Goal: Task Accomplishment & Management: Complete application form

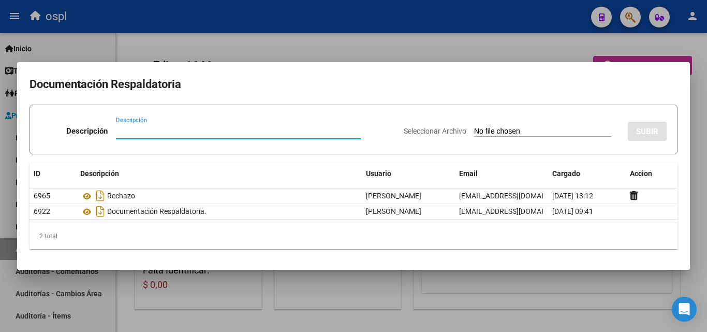
scroll to position [0, 143]
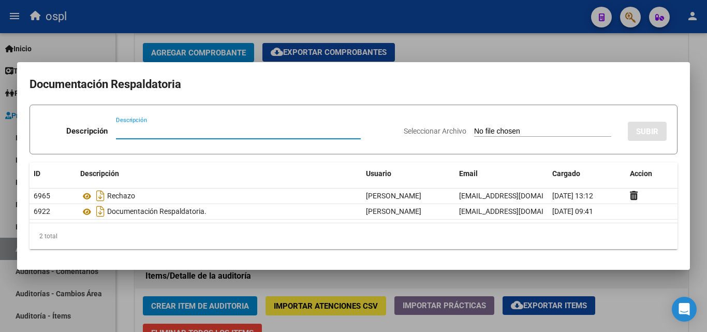
click at [522, 53] on div at bounding box center [353, 166] width 707 height 332
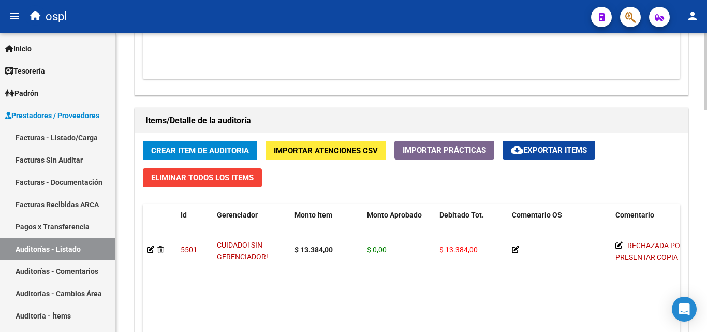
scroll to position [518, 0]
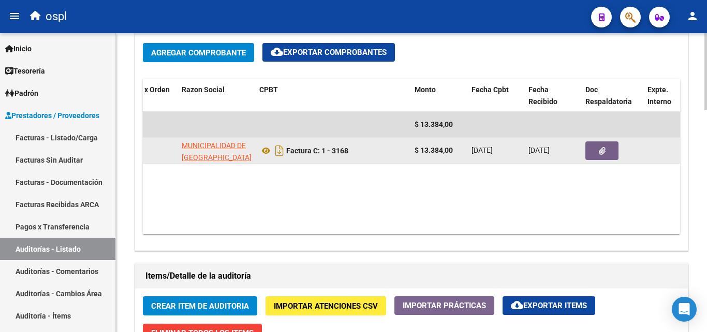
click at [595, 145] on button "button" at bounding box center [601, 150] width 33 height 19
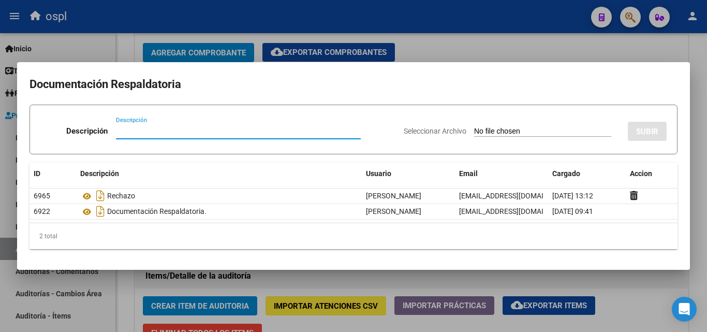
click at [460, 47] on div at bounding box center [353, 166] width 707 height 332
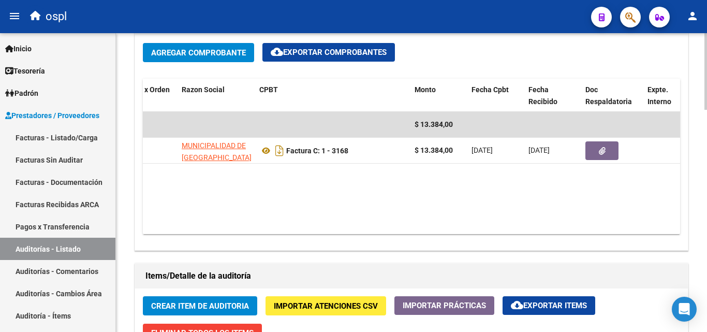
drag, startPoint x: 360, startPoint y: 225, endPoint x: 495, endPoint y: 234, distance: 135.8
click at [495, 234] on datatable-body "$ 13.384,00 31472 MUNICIPALIDAD DE [GEOGRAPHIC_DATA][PERSON_NAME] C: 1 - 3168 $…" at bounding box center [411, 173] width 537 height 122
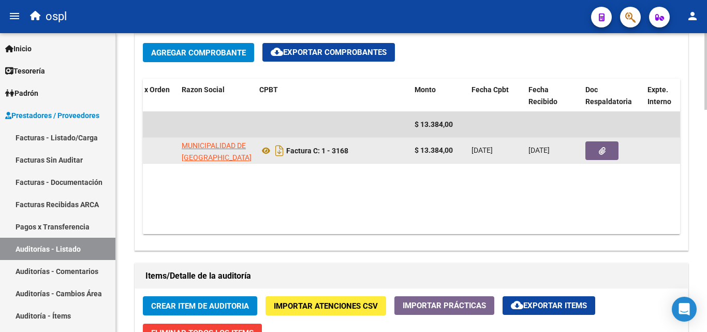
click at [602, 153] on icon "button" at bounding box center [602, 151] width 7 height 8
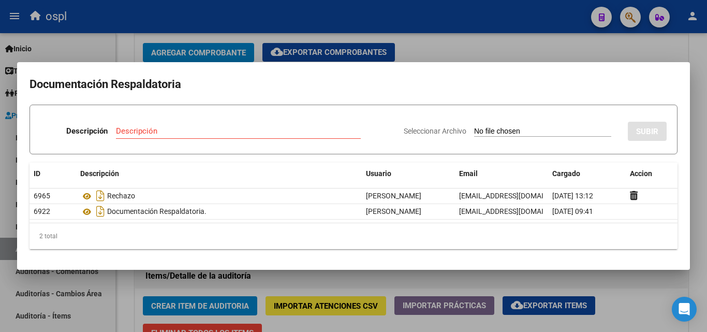
click at [481, 51] on div at bounding box center [353, 166] width 707 height 332
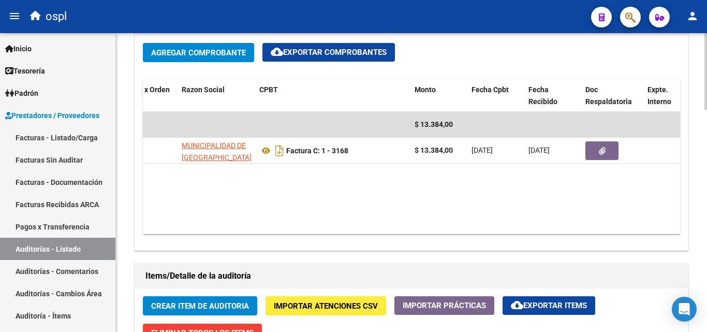
click at [399, 183] on datatable-body "$ 13.384,00 31472 MUNICIPALIDAD DE [GEOGRAPHIC_DATA][PERSON_NAME] C: 1 - 3168 $…" at bounding box center [411, 173] width 537 height 122
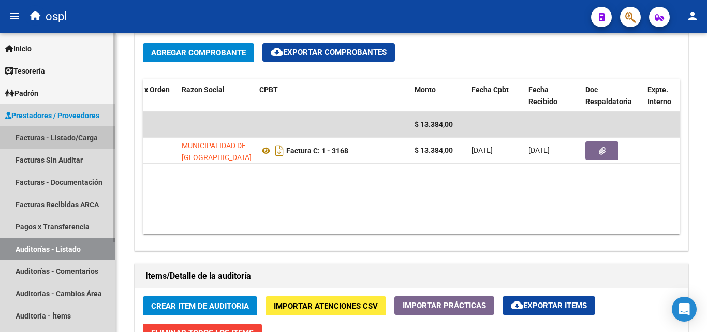
click at [82, 142] on link "Facturas - Listado/Carga" at bounding box center [57, 137] width 115 height 22
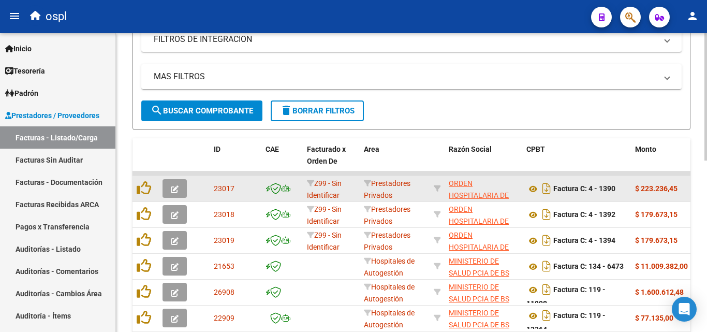
scroll to position [144, 0]
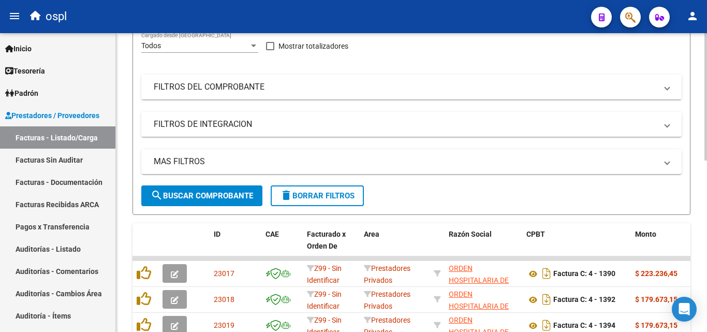
click at [308, 86] on mat-panel-title "FILTROS DEL COMPROBANTE" at bounding box center [405, 86] width 503 height 11
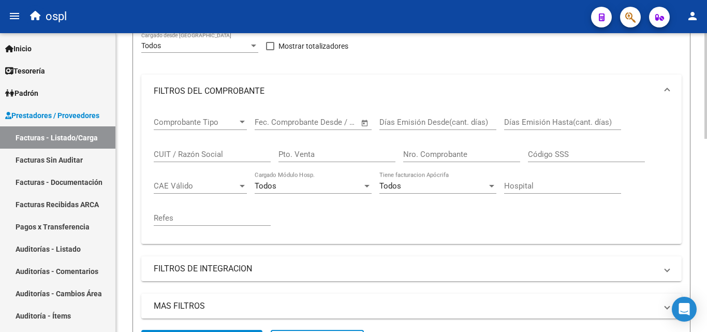
click at [308, 153] on input "Pto. Venta" at bounding box center [336, 154] width 117 height 9
click at [492, 160] on div "Nro. Comprobante" at bounding box center [461, 151] width 117 height 22
click at [485, 150] on input "Nro. Comprobante" at bounding box center [461, 154] width 117 height 9
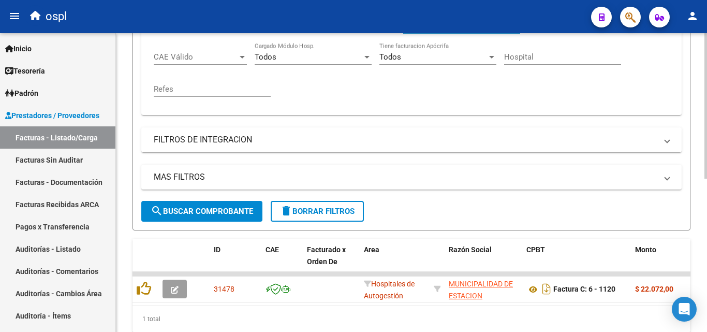
scroll to position [314, 0]
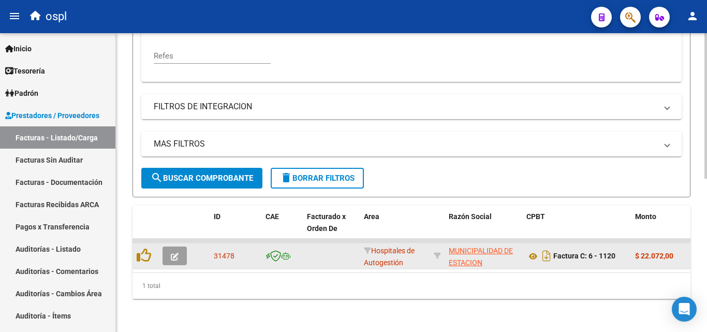
type input "1120"
click at [176, 252] on span "button" at bounding box center [175, 255] width 8 height 9
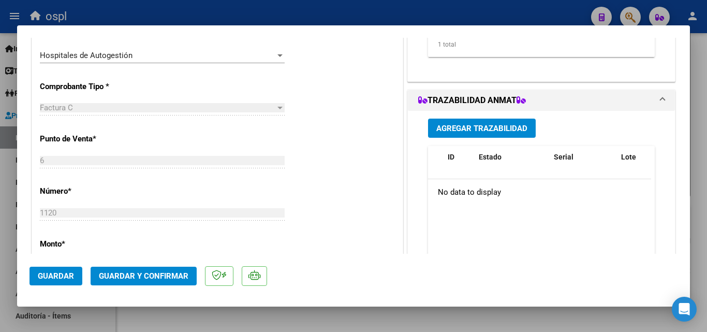
scroll to position [207, 0]
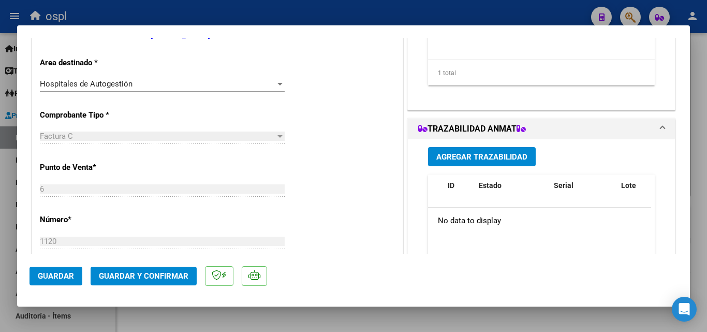
click at [195, 92] on div "Hospitales de Autogestión Seleccionar Area" at bounding box center [162, 84] width 245 height 16
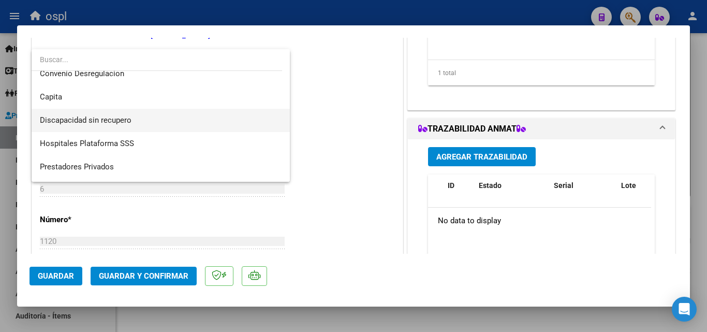
scroll to position [147, 0]
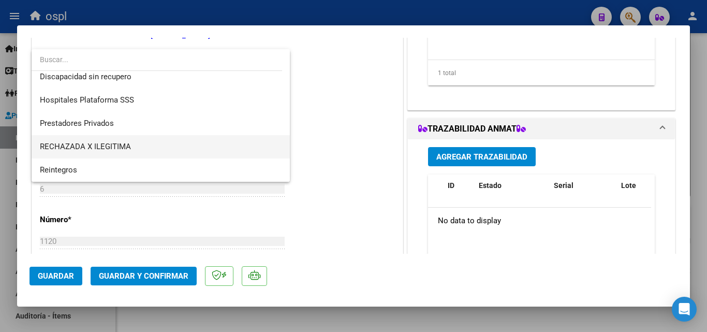
click at [135, 149] on span "RECHAZADA X ILEGITIMA" at bounding box center [161, 146] width 242 height 23
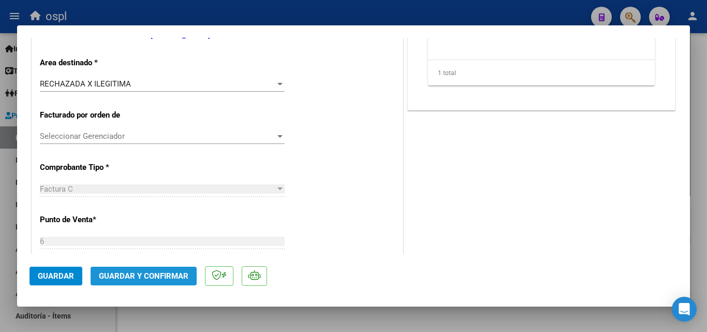
click at [154, 273] on span "Guardar y Confirmar" at bounding box center [143, 275] width 89 height 9
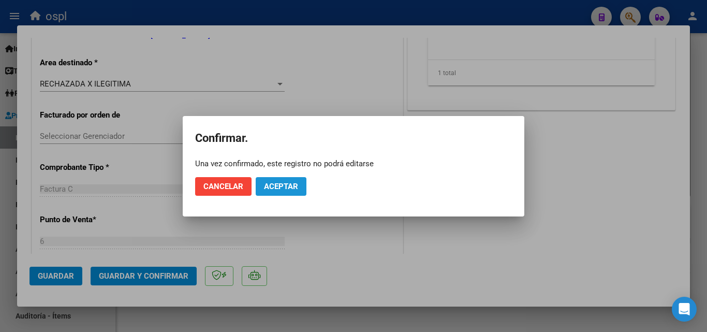
click at [272, 190] on span "Aceptar" at bounding box center [281, 186] width 34 height 9
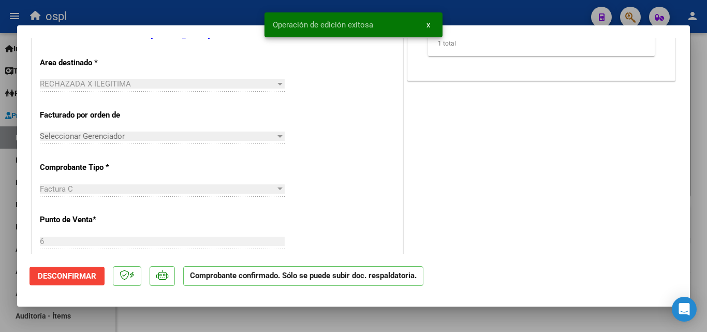
click at [0, 190] on div at bounding box center [353, 166] width 707 height 332
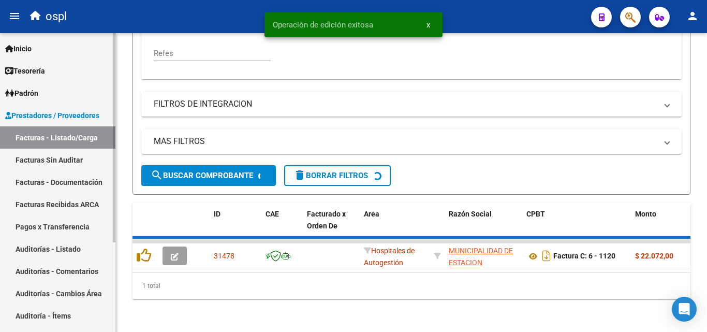
scroll to position [298, 0]
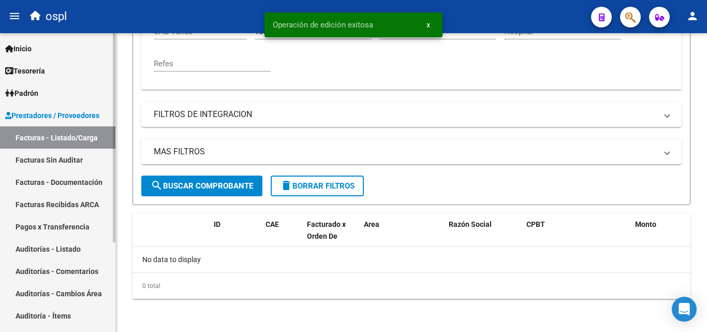
click at [20, 160] on link "Facturas Sin Auditar" at bounding box center [57, 159] width 115 height 22
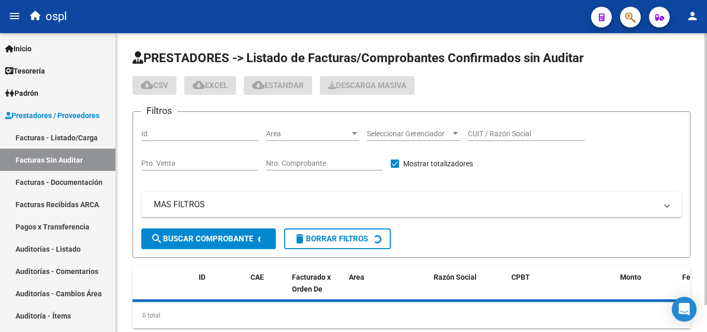
click at [282, 162] on input "Nro. Comprobante" at bounding box center [324, 163] width 117 height 9
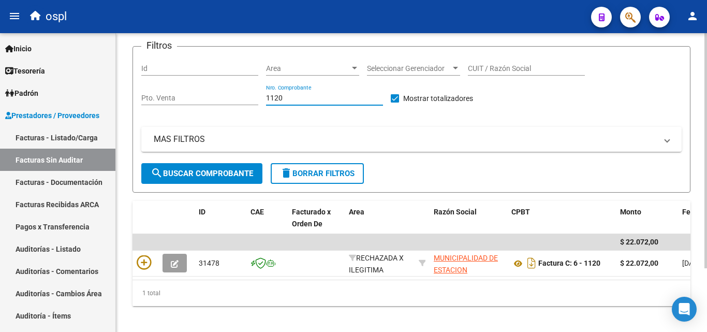
scroll to position [81, 0]
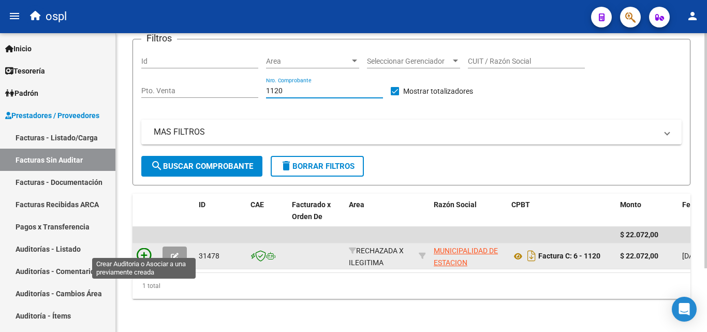
type input "1120"
click at [143, 248] on icon at bounding box center [144, 255] width 14 height 14
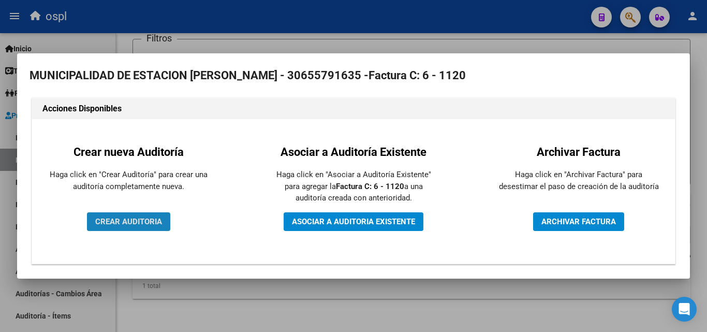
click at [146, 219] on span "CREAR AUDITORIA" at bounding box center [128, 221] width 67 height 9
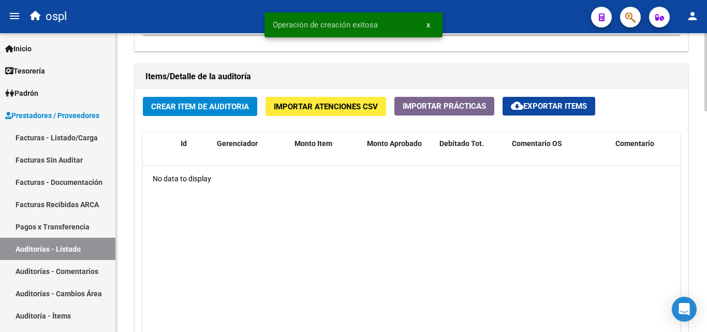
scroll to position [724, 0]
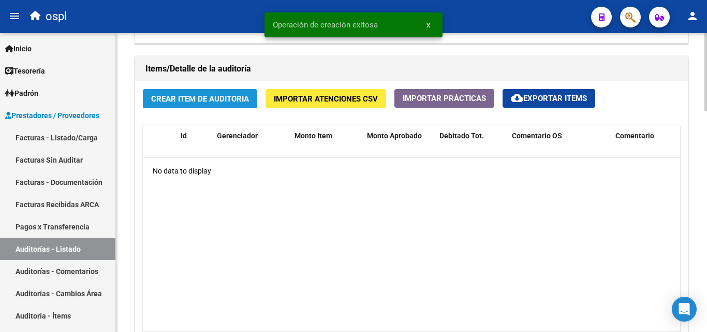
click at [213, 100] on span "Crear Item de Auditoria" at bounding box center [200, 98] width 98 height 9
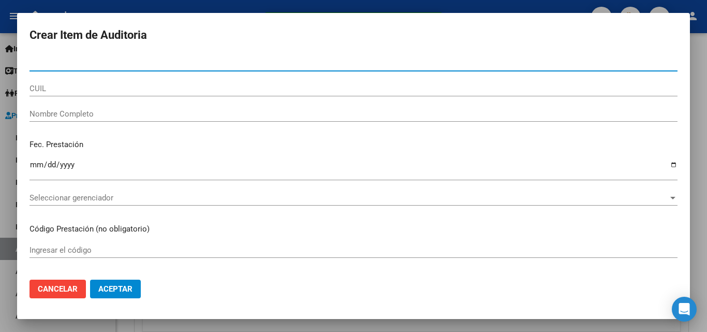
click at [176, 113] on input "Nombre Completo" at bounding box center [353, 113] width 648 height 9
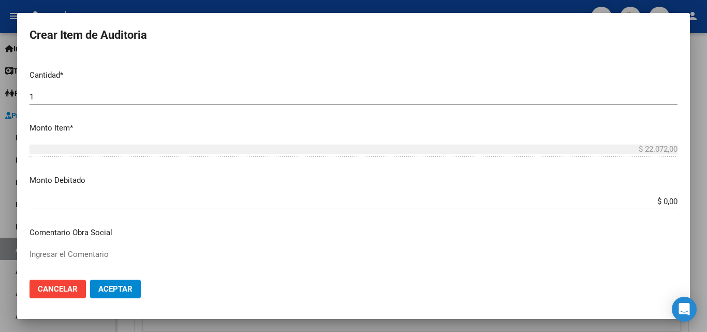
scroll to position [259, 0]
type input "TODOS"
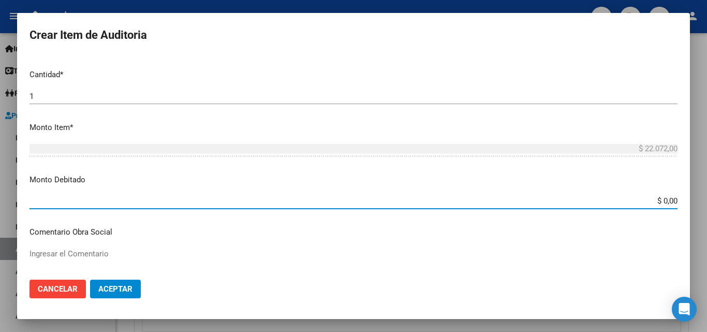
drag, startPoint x: 649, startPoint y: 203, endPoint x: 706, endPoint y: 183, distance: 60.4
click at [706, 183] on div "Crear Item de Auditoria Nro Documento CUIL TODOS Nombre Completo Fec. Prestació…" at bounding box center [353, 166] width 707 height 332
type input "$ 22.072,00"
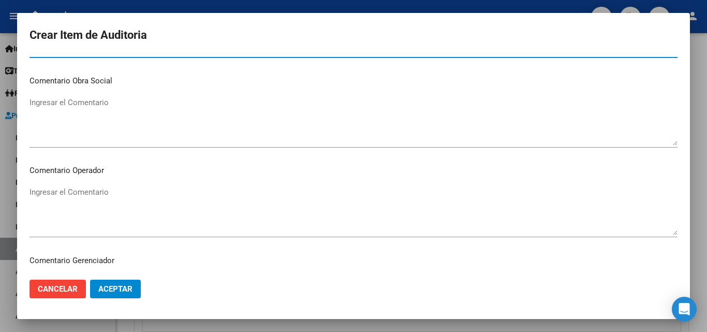
scroll to position [414, 0]
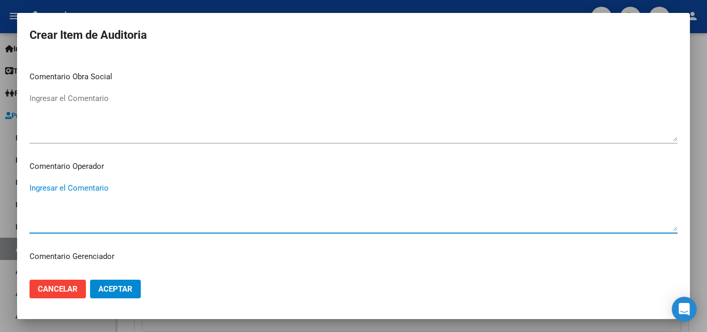
click at [66, 187] on textarea "Ingresar el Comentario" at bounding box center [353, 206] width 648 height 49
click at [64, 170] on p "Comentario Operador" at bounding box center [353, 166] width 648 height 12
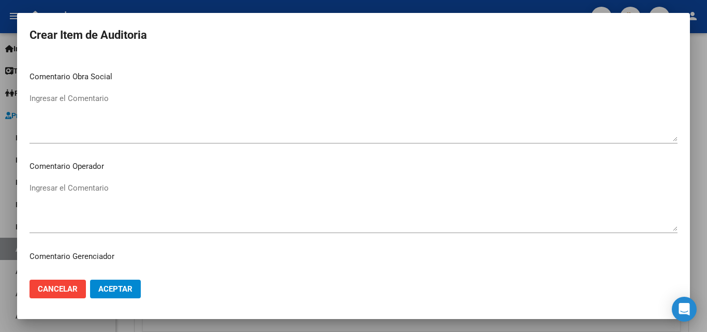
click at [73, 194] on textarea "Ingresar el Comentario" at bounding box center [353, 206] width 648 height 49
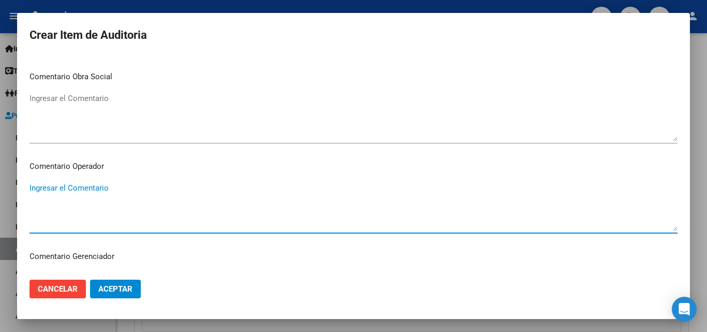
click at [100, 188] on textarea "Ingresar el Comentario" at bounding box center [353, 206] width 648 height 49
type textarea "RECHAZADO POR FALTA DE DNI QUE ACREDITE ATENCION MEDICA BRINDADA"
click at [119, 291] on span "Aceptar" at bounding box center [115, 288] width 34 height 9
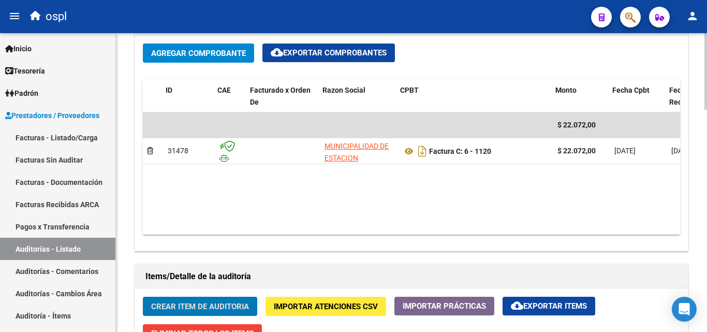
scroll to position [0, 103]
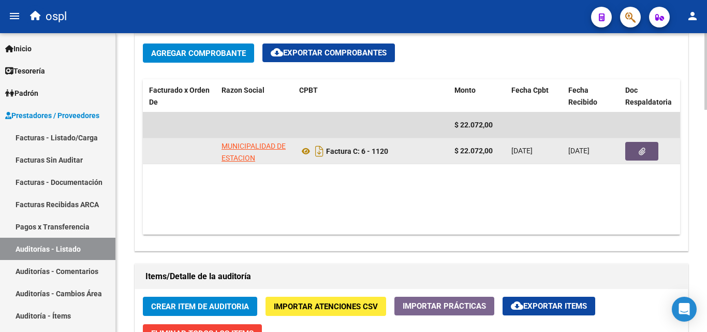
click at [637, 150] on button "button" at bounding box center [641, 151] width 33 height 19
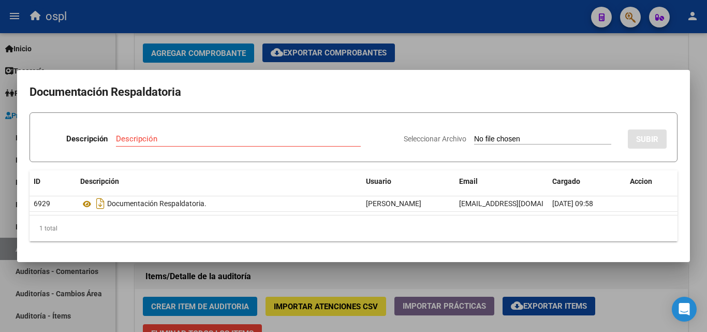
click at [517, 137] on input "Seleccionar Archivo" at bounding box center [542, 140] width 137 height 10
type input "C:\fakepath\RECHAZO X ILEGITIMA - FC 1120.pdf"
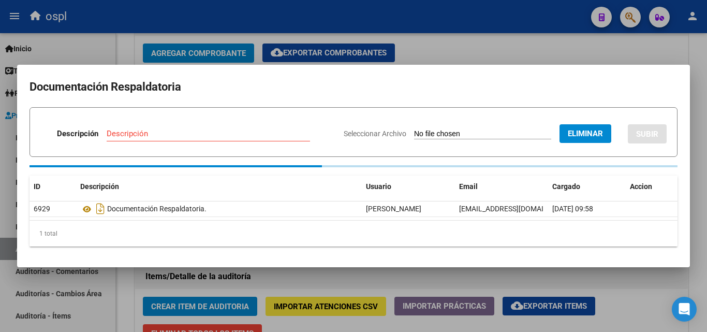
click at [196, 133] on input "Descripción" at bounding box center [208, 133] width 203 height 9
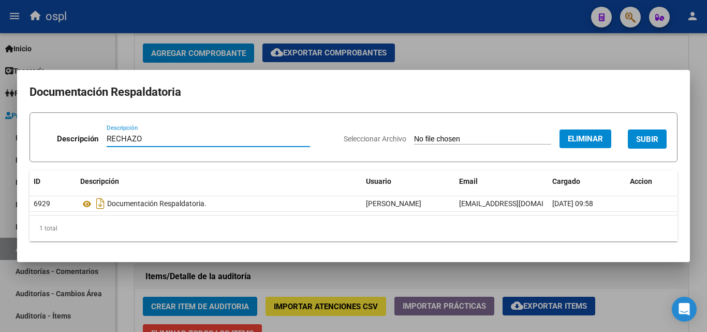
type input "RECHAZO"
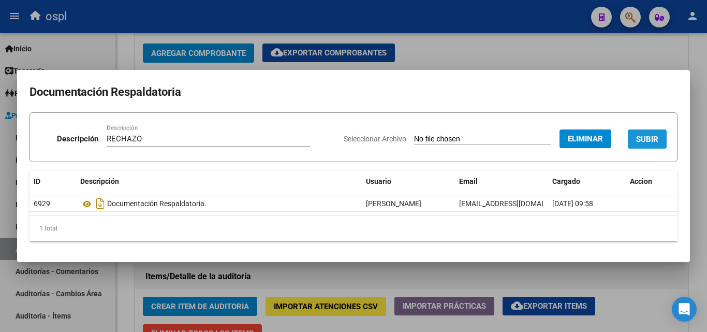
click at [633, 147] on button "SUBIR" at bounding box center [647, 138] width 39 height 19
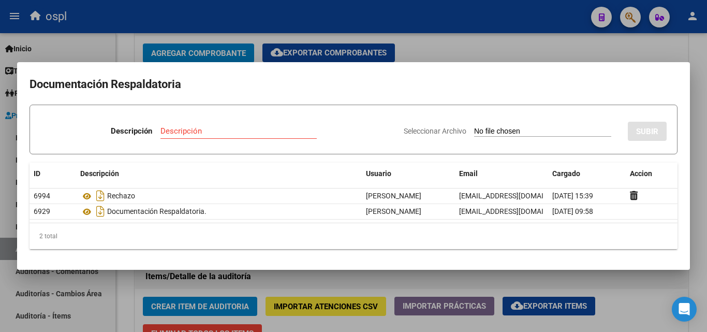
click at [428, 42] on div at bounding box center [353, 166] width 707 height 332
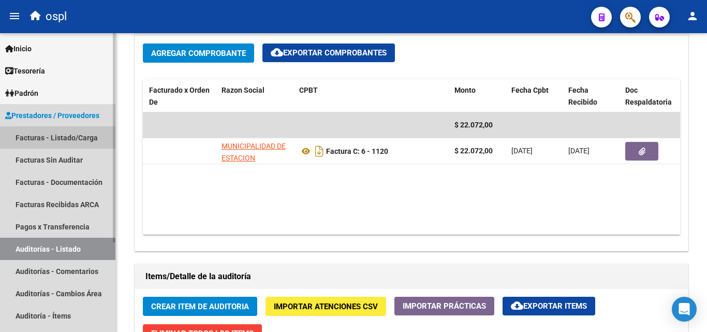
click at [79, 130] on link "Facturas - Listado/Carga" at bounding box center [57, 137] width 115 height 22
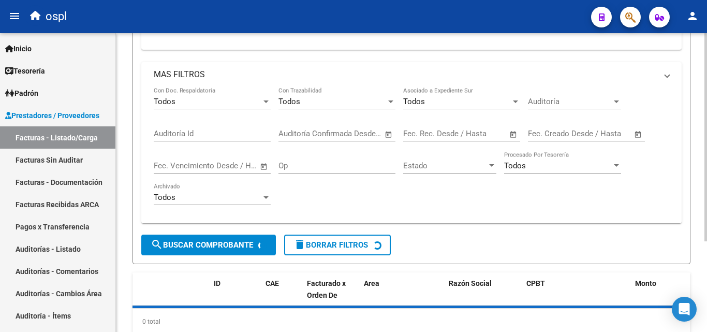
scroll to position [130, 0]
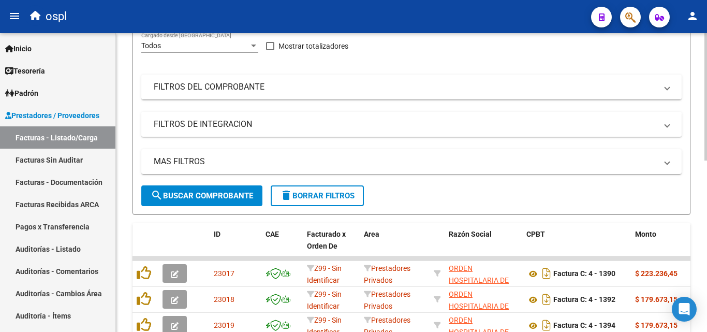
scroll to position [92, 0]
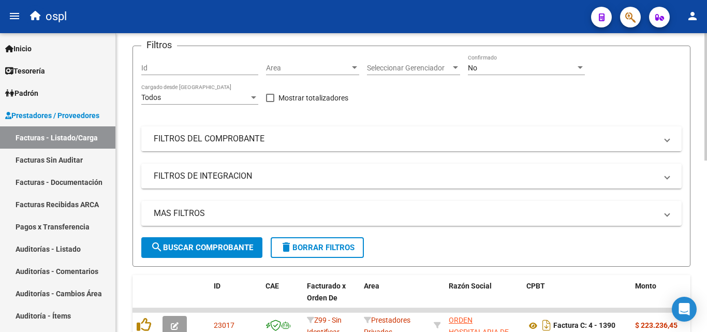
click at [329, 138] on mat-panel-title "FILTROS DEL COMPROBANTE" at bounding box center [405, 138] width 503 height 11
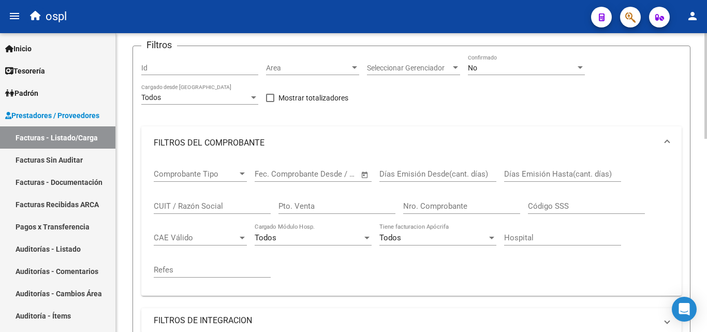
click at [425, 206] on input "Nro. Comprobante" at bounding box center [461, 205] width 117 height 9
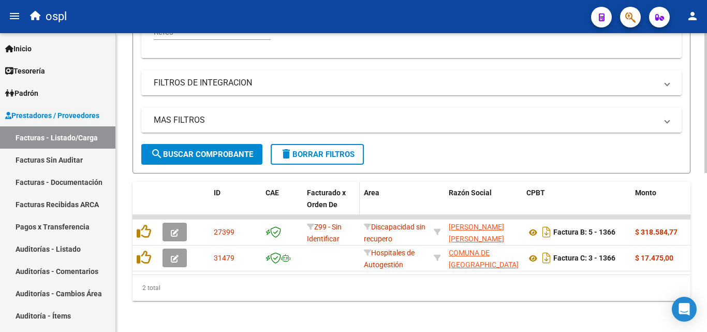
scroll to position [340, 0]
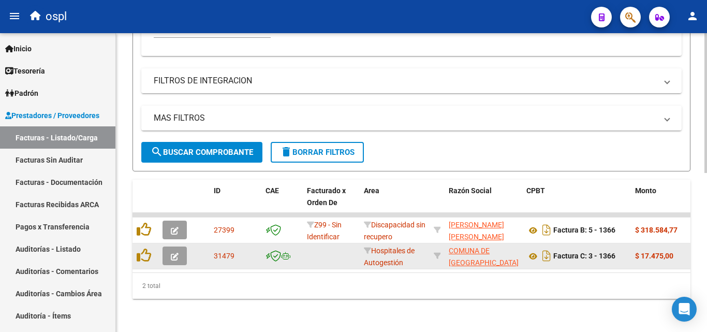
type input "1366"
click at [179, 249] on button "button" at bounding box center [174, 255] width 24 height 19
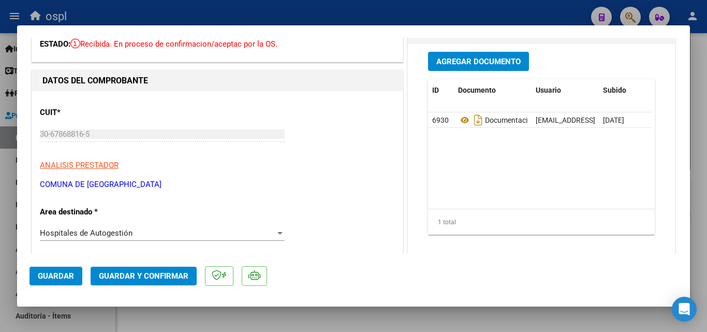
scroll to position [155, 0]
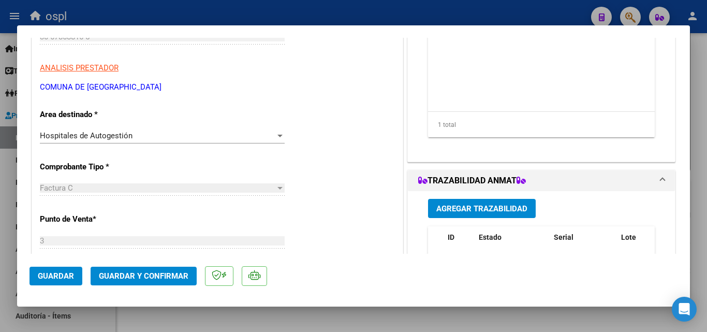
click at [188, 130] on div "Hospitales de Autogestión Seleccionar Area" at bounding box center [162, 136] width 245 height 16
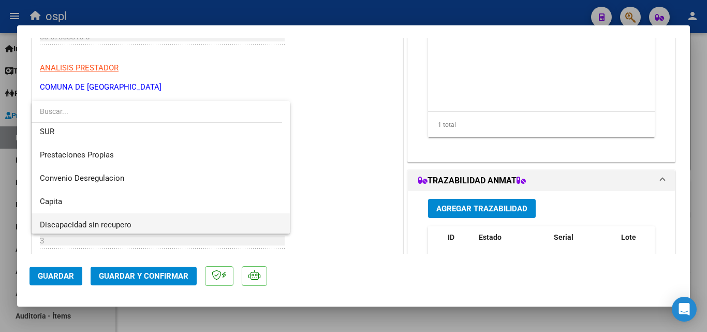
scroll to position [147, 0]
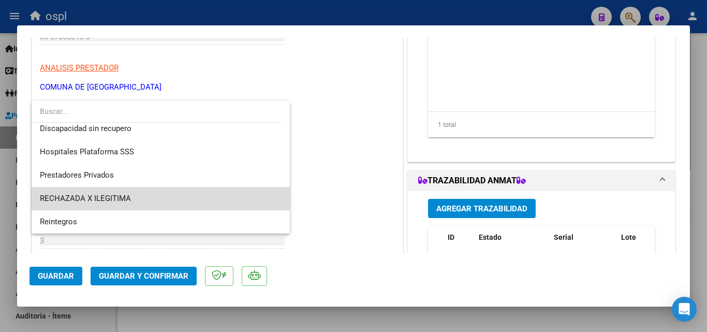
click at [197, 206] on span "RECHAZADA X ILEGITIMA" at bounding box center [161, 198] width 242 height 23
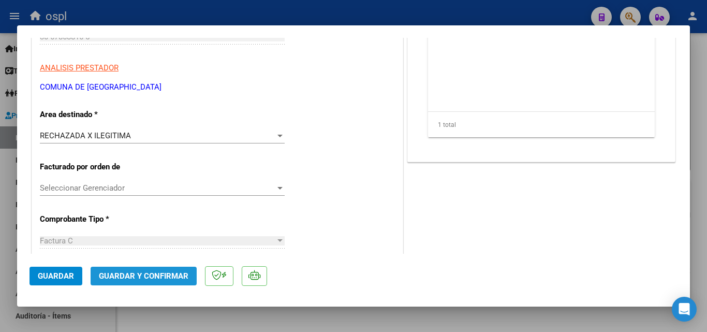
click at [163, 280] on span "Guardar y Confirmar" at bounding box center [143, 275] width 89 height 9
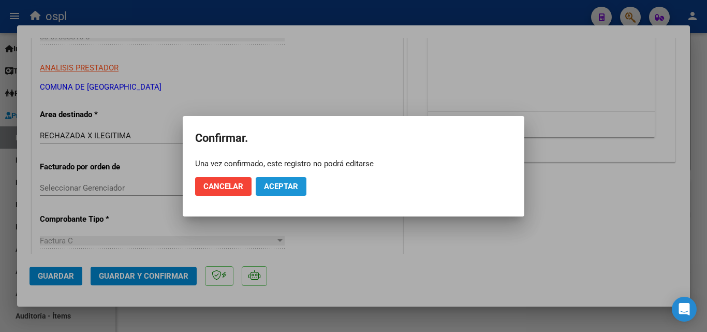
click at [287, 188] on span "Aceptar" at bounding box center [281, 186] width 34 height 9
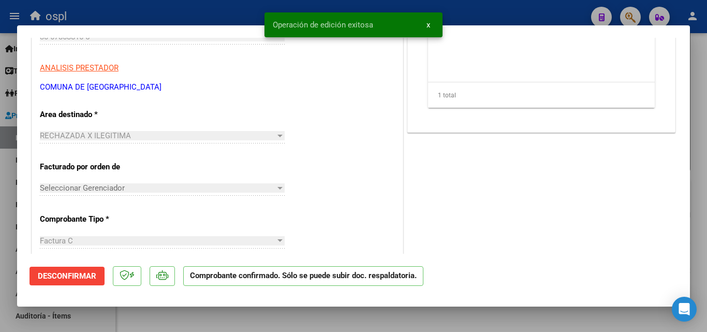
click at [0, 229] on div at bounding box center [353, 166] width 707 height 332
type input "$ 0,00"
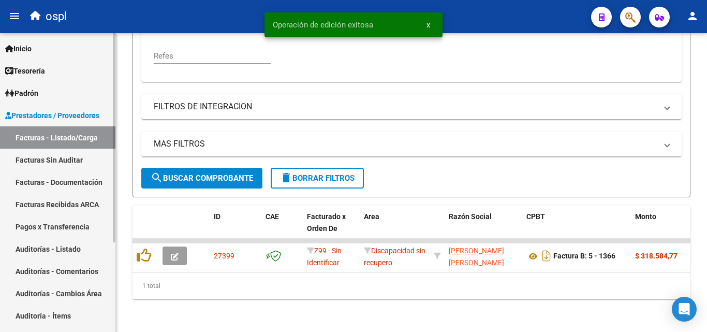
scroll to position [314, 0]
click at [55, 162] on link "Facturas Sin Auditar" at bounding box center [57, 159] width 115 height 22
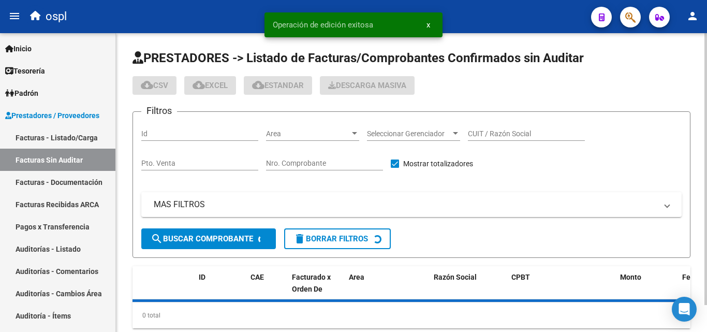
click at [323, 163] on input "Nro. Comprobante" at bounding box center [324, 163] width 117 height 9
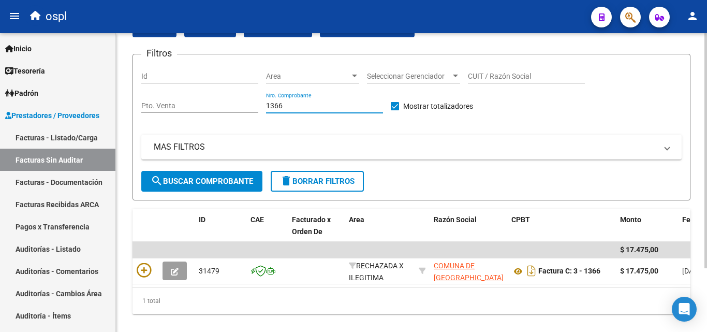
scroll to position [81, 0]
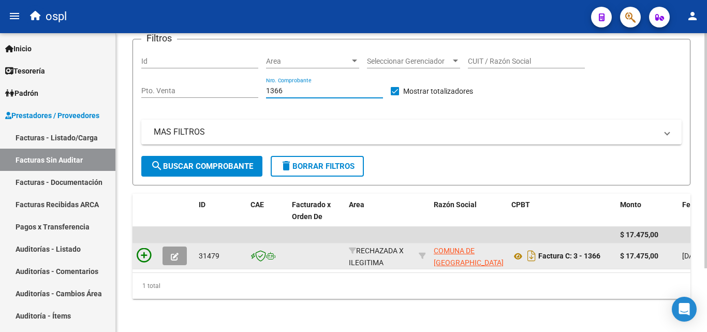
type input "1366"
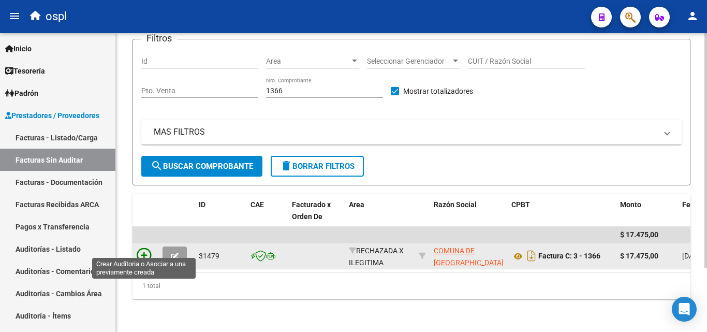
click at [145, 248] on icon at bounding box center [144, 255] width 14 height 14
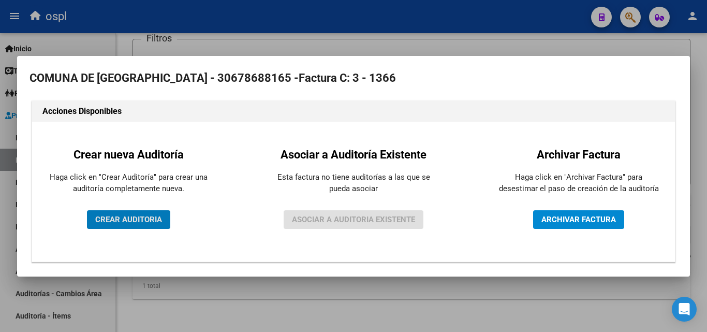
click at [151, 207] on div "Crear nueva Auditoría Haga click en "Crear Auditoría" para crear una auditoría …" at bounding box center [128, 191] width 177 height 124
click at [159, 219] on span "CREAR AUDITORIA" at bounding box center [128, 219] width 67 height 9
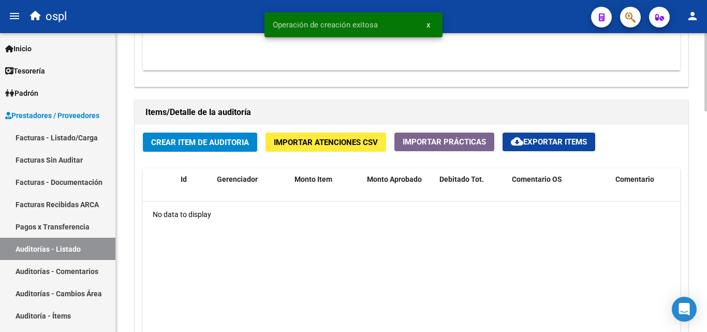
scroll to position [724, 0]
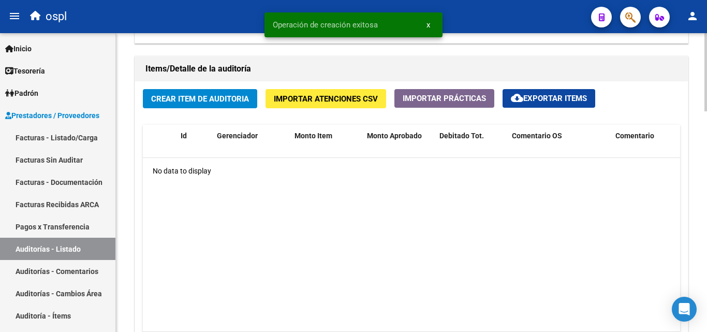
click at [217, 102] on span "Crear Item de Auditoria" at bounding box center [200, 98] width 98 height 9
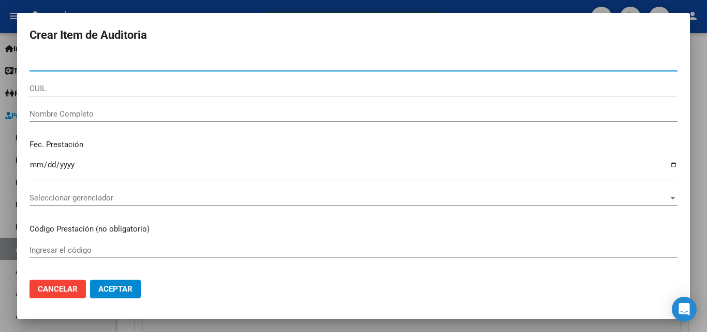
click at [114, 116] on input "Nombre Completo" at bounding box center [353, 113] width 648 height 9
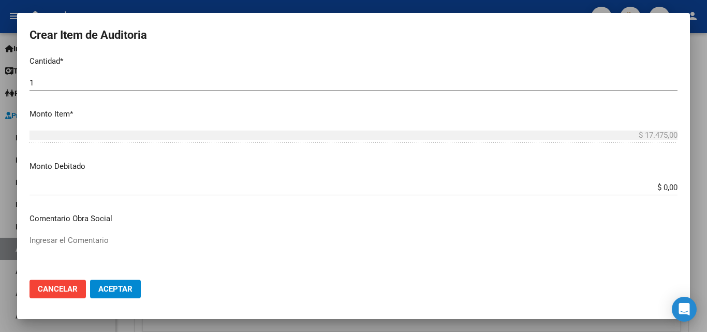
scroll to position [310, 0]
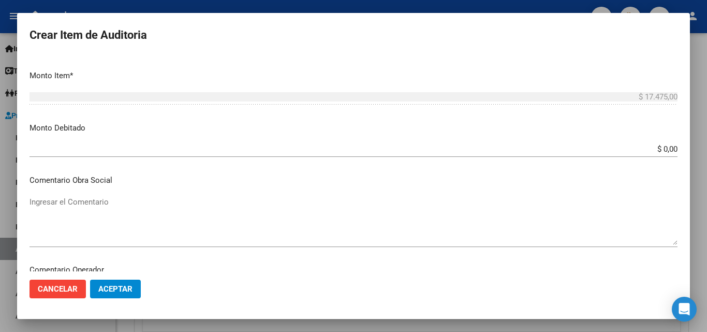
type input "TODOS"
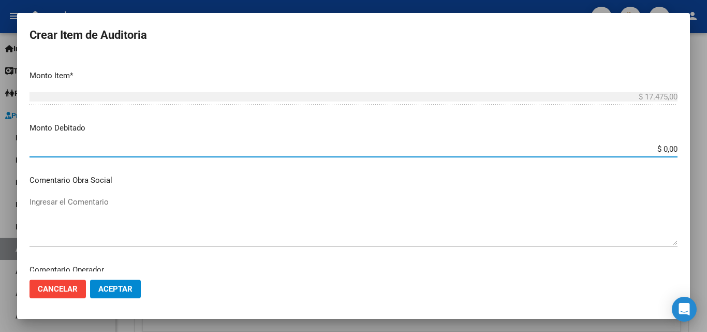
drag, startPoint x: 648, startPoint y: 151, endPoint x: 700, endPoint y: 149, distance: 52.3
click at [699, 149] on div "Crear Item de Auditoria Nro Documento CUIL TODOS Nombre Completo Fec. Prestació…" at bounding box center [353, 166] width 707 height 332
type input "$ 17.475,00"
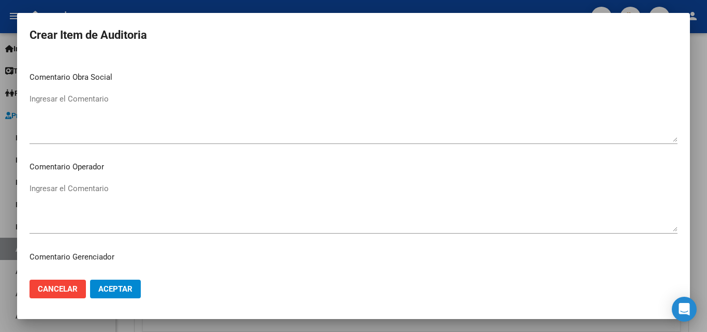
scroll to position [414, 0]
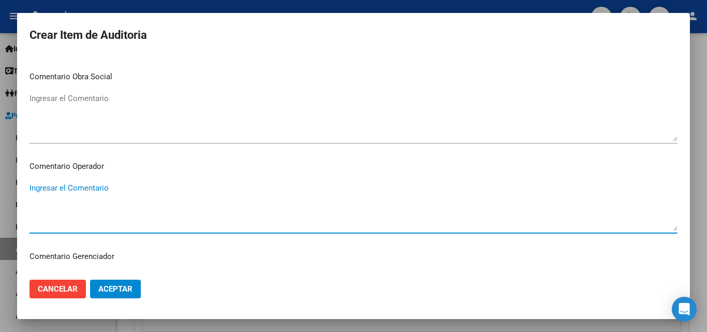
click at [265, 207] on textarea "Ingresar el Comentario" at bounding box center [353, 206] width 648 height 49
type textarea "RECHAZADA POR NO PRESENTAR COPIA DE DNI QUE ACREDITE ATENCION MEDICA BRINDADA"
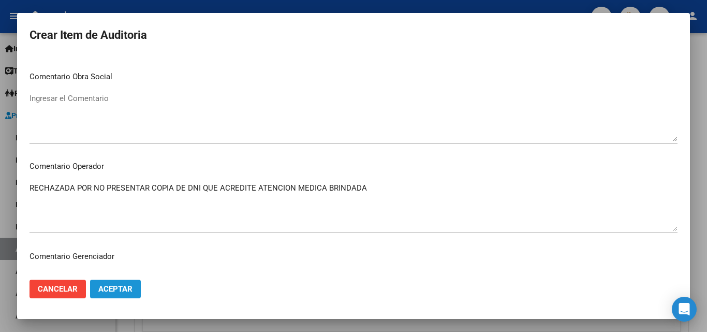
click at [135, 293] on button "Aceptar" at bounding box center [115, 288] width 51 height 19
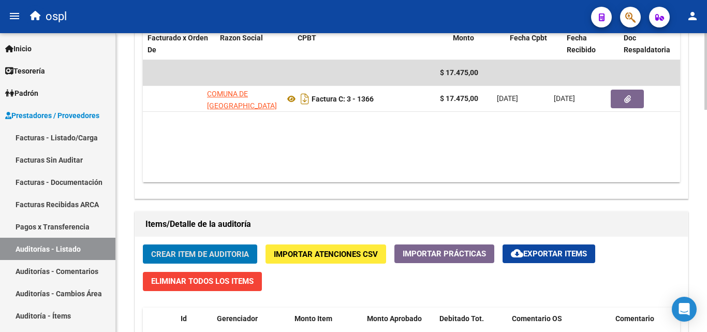
scroll to position [0, 158]
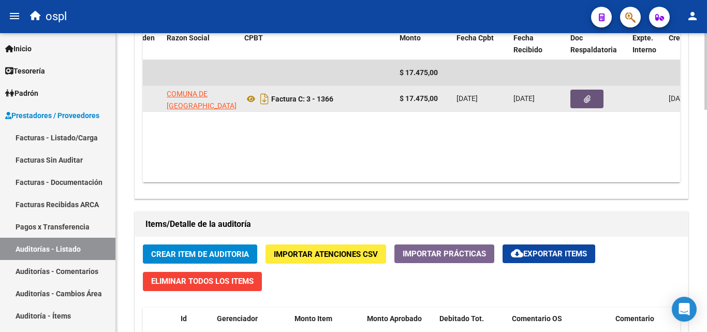
click at [598, 100] on button "button" at bounding box center [586, 98] width 33 height 19
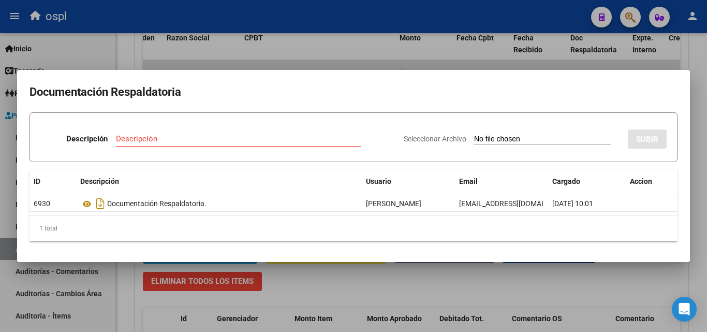
click at [515, 136] on input "Seleccionar Archivo" at bounding box center [542, 140] width 137 height 10
type input "C:\fakepath\RECHAZO X ILEGITIMA - FC 1366.pdf"
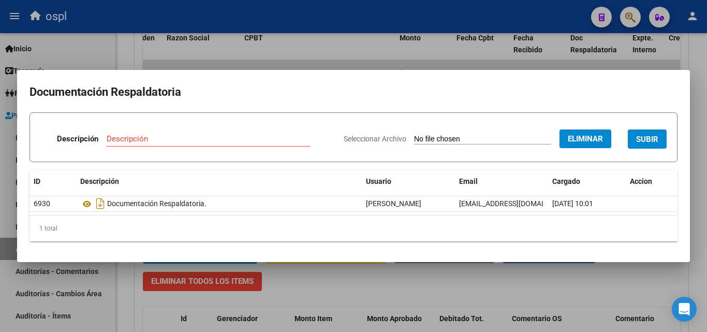
click at [251, 129] on div "Descripción Descripción" at bounding box center [187, 140] width 295 height 31
click at [254, 136] on input "Descripción" at bounding box center [208, 138] width 203 height 9
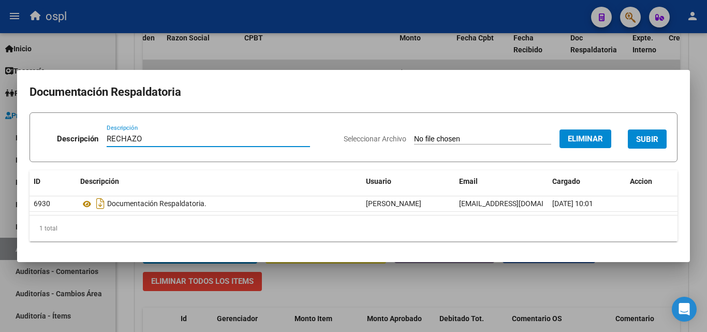
type input "RECHAZO"
drag, startPoint x: 532, startPoint y: 276, endPoint x: 648, endPoint y: 144, distance: 176.0
click at [644, 147] on button "SUBIR" at bounding box center [647, 138] width 39 height 19
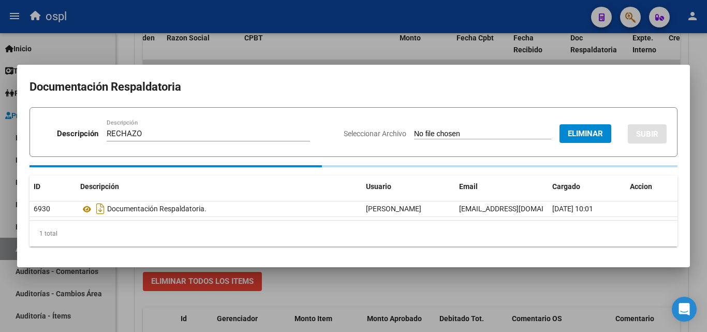
click at [649, 143] on div "Seleccionar Archivo Eliminar SUBIR" at bounding box center [505, 132] width 323 height 32
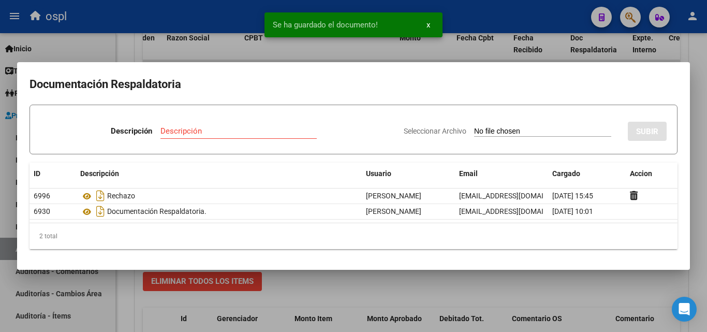
click at [473, 51] on div at bounding box center [353, 166] width 707 height 332
click at [473, 51] on datatable-header-cell "Fecha Cpbt" at bounding box center [480, 44] width 57 height 34
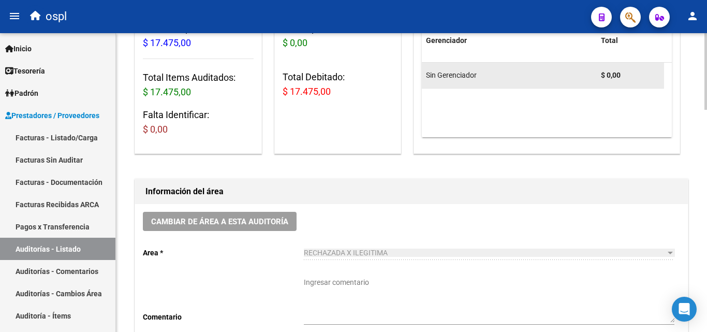
scroll to position [156, 0]
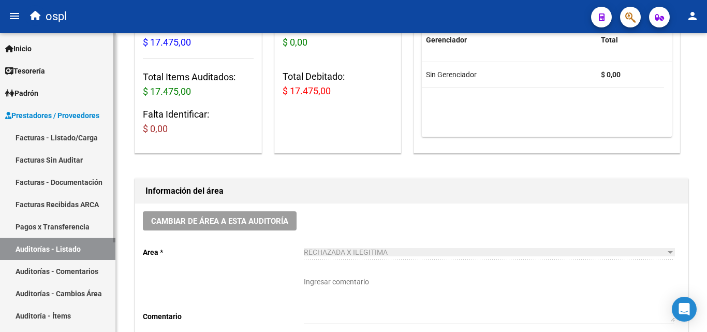
click at [83, 143] on link "Facturas - Listado/Carga" at bounding box center [57, 137] width 115 height 22
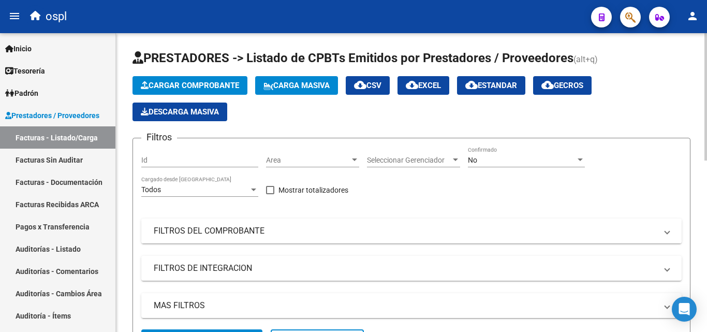
click at [223, 233] on mat-panel-title "FILTROS DEL COMPROBANTE" at bounding box center [405, 230] width 503 height 11
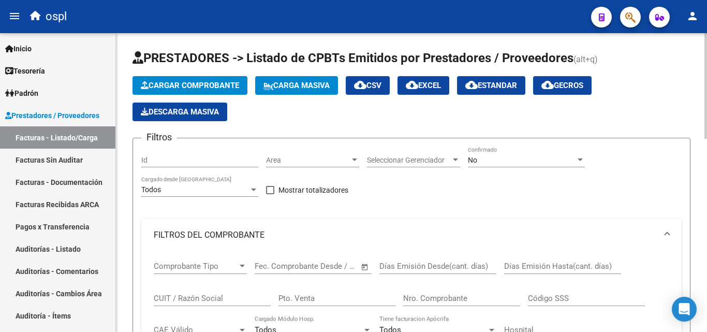
click at [440, 300] on input "Nro. Comprobante" at bounding box center [461, 297] width 117 height 9
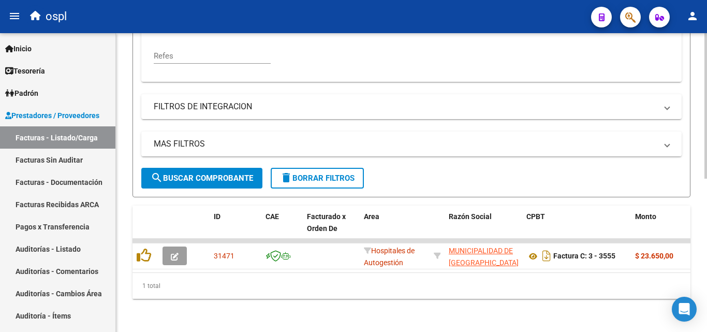
scroll to position [314, 0]
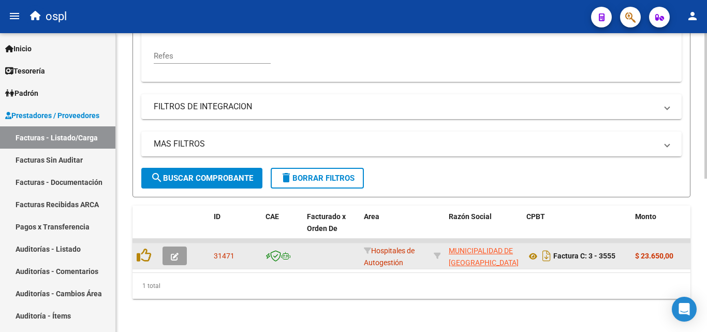
type input "3555"
click at [174, 252] on icon "button" at bounding box center [175, 256] width 8 height 8
click at [174, 246] on button "button" at bounding box center [174, 255] width 24 height 19
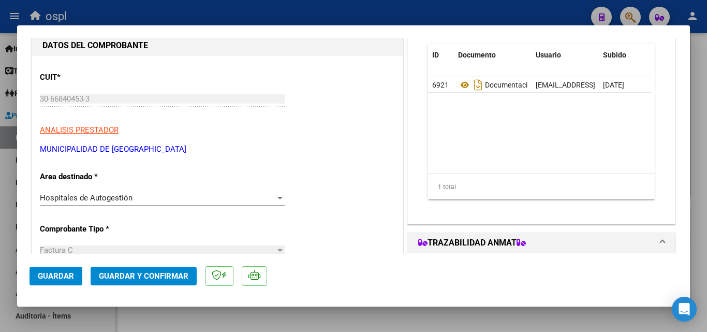
scroll to position [207, 0]
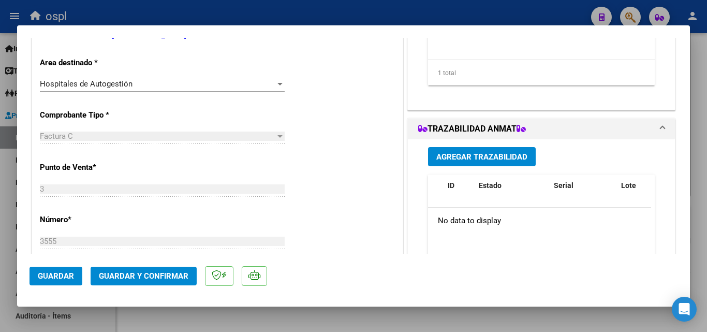
click at [234, 74] on div "CUIT * 30-66840453-3 Ingresar CUIT ANALISIS PRESTADOR MUNICIPALIDAD DE [GEOGRAP…" at bounding box center [217, 309] width 370 height 734
click at [234, 80] on div "Hospitales de Autogestión" at bounding box center [157, 83] width 235 height 9
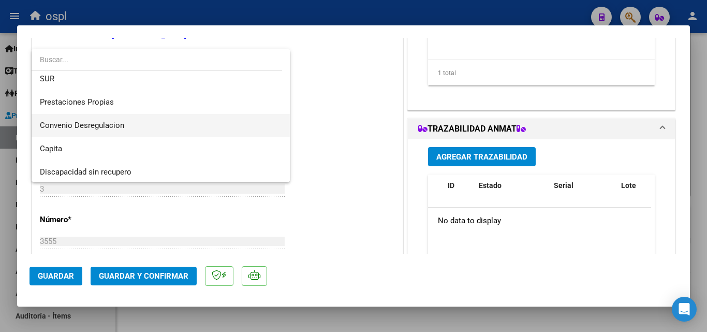
scroll to position [147, 0]
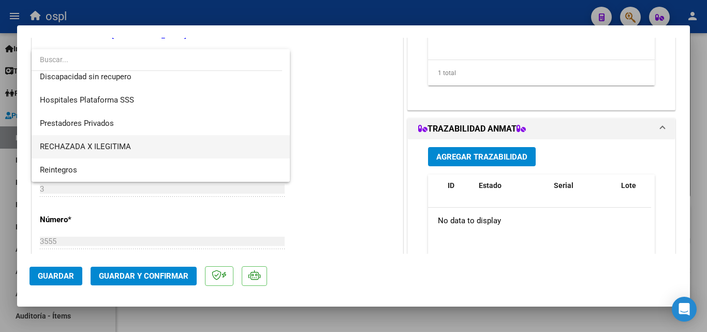
click at [103, 140] on span "RECHAZADA X ILEGITIMA" at bounding box center [161, 146] width 242 height 23
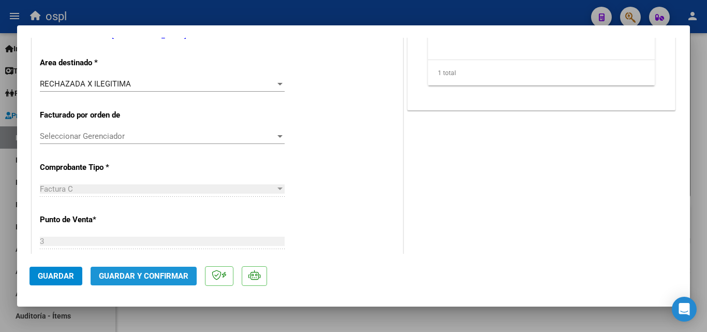
click at [153, 276] on span "Guardar y Confirmar" at bounding box center [143, 275] width 89 height 9
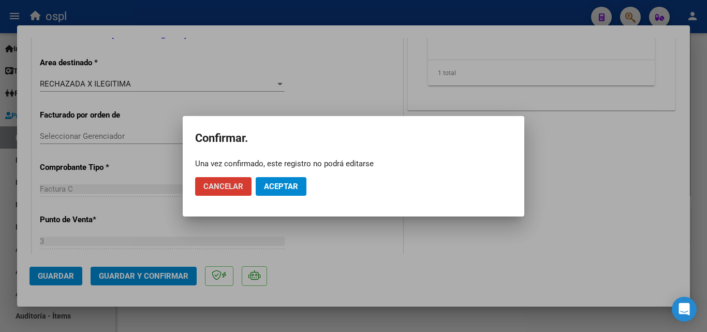
drag, startPoint x: 300, startPoint y: 172, endPoint x: 295, endPoint y: 186, distance: 14.7
click at [296, 185] on mat-dialog-actions "Cancelar Aceptar" at bounding box center [353, 186] width 317 height 35
click at [295, 186] on span "Aceptar" at bounding box center [281, 186] width 34 height 9
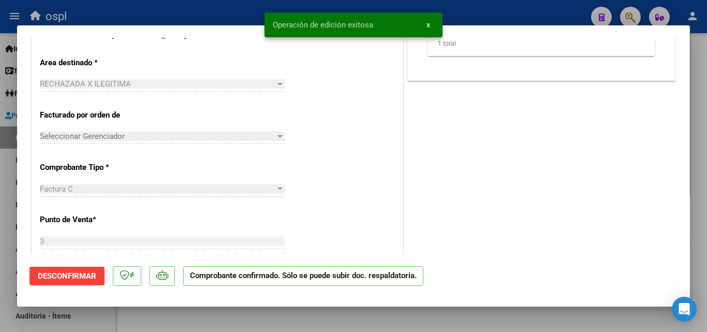
click at [1, 198] on div at bounding box center [353, 166] width 707 height 332
type input "$ 0,00"
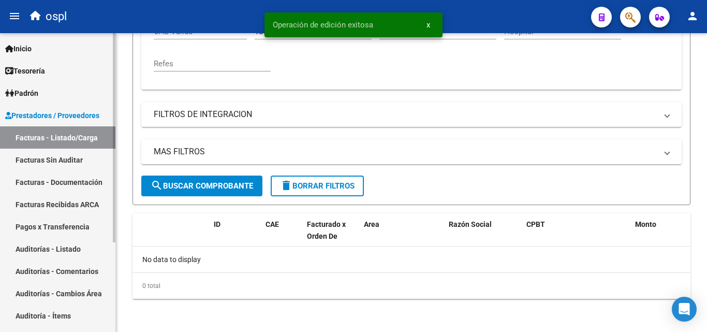
scroll to position [298, 0]
click at [34, 169] on link "Facturas Sin Auditar" at bounding box center [57, 159] width 115 height 22
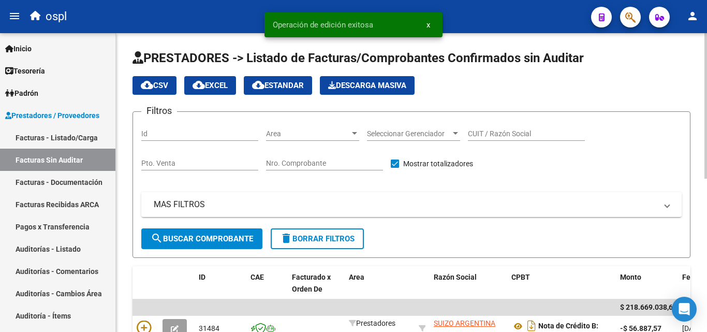
click at [299, 165] on input "Nro. Comprobante" at bounding box center [324, 163] width 117 height 9
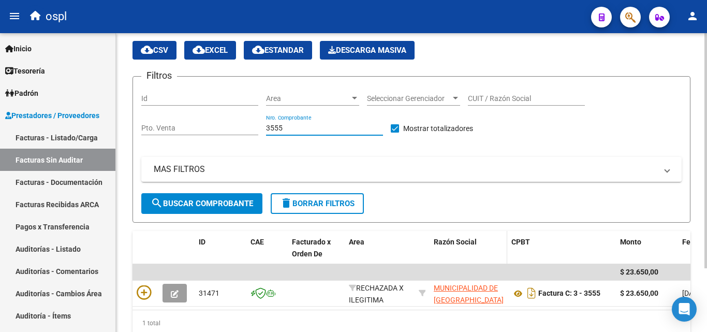
scroll to position [81, 0]
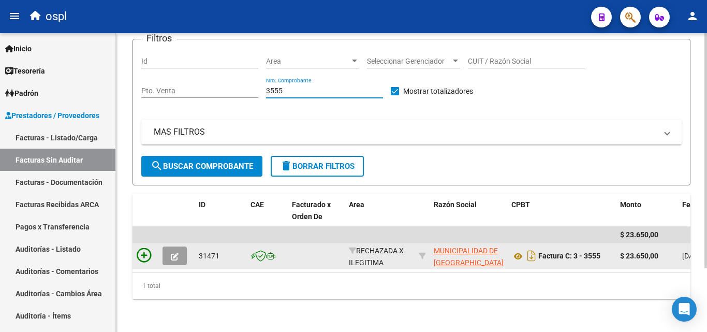
type input "3555"
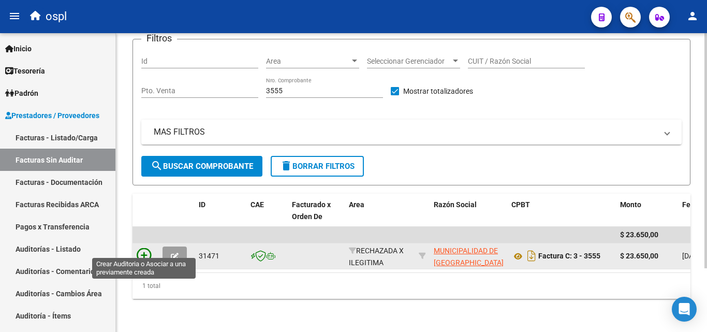
click at [150, 248] on icon at bounding box center [144, 255] width 14 height 14
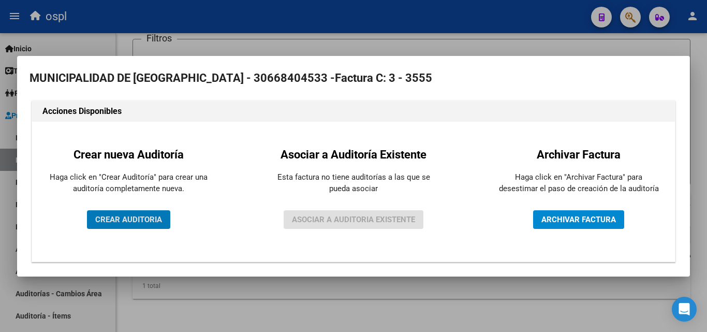
click at [158, 223] on span "CREAR AUDITORIA" at bounding box center [128, 219] width 67 height 9
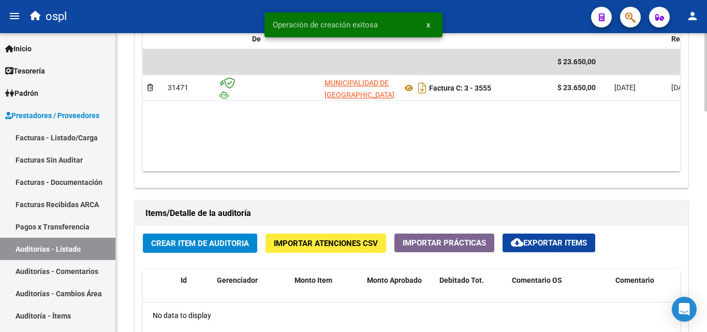
scroll to position [724, 0]
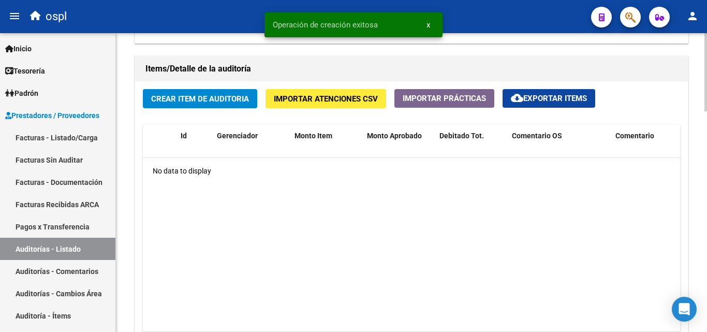
click at [175, 96] on span "Crear Item de Auditoria" at bounding box center [200, 98] width 98 height 9
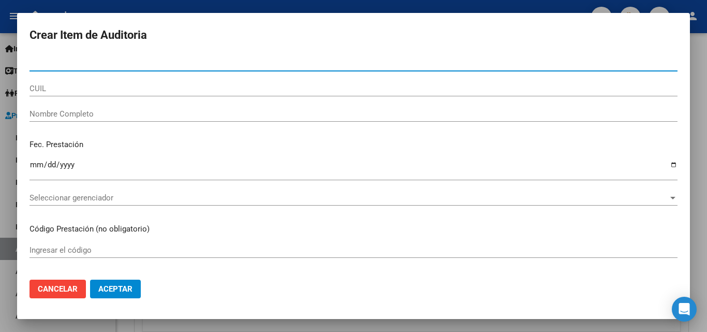
click at [101, 110] on input "Nombre Completo" at bounding box center [353, 113] width 648 height 9
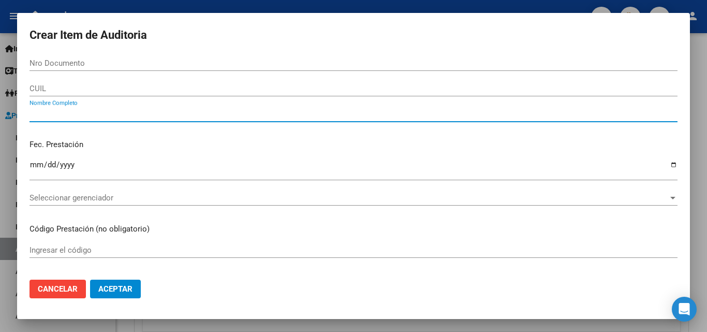
type input "Y"
click at [90, 279] on button "Aceptar" at bounding box center [115, 288] width 51 height 19
type input "TPO"
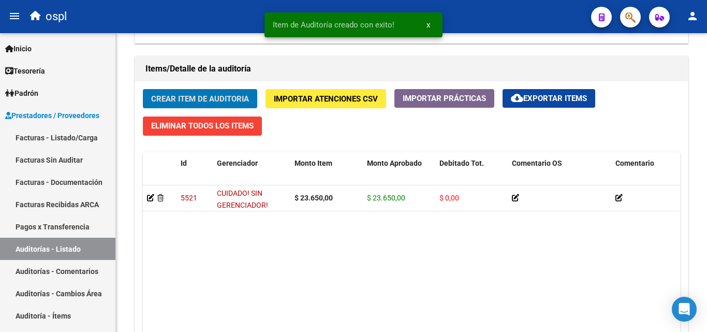
scroll to position [725, 0]
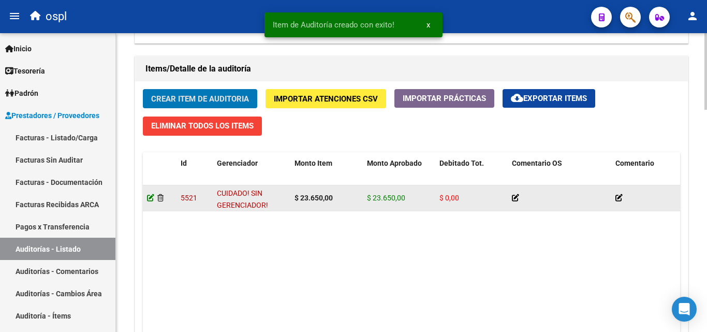
click at [151, 198] on icon at bounding box center [150, 197] width 7 height 7
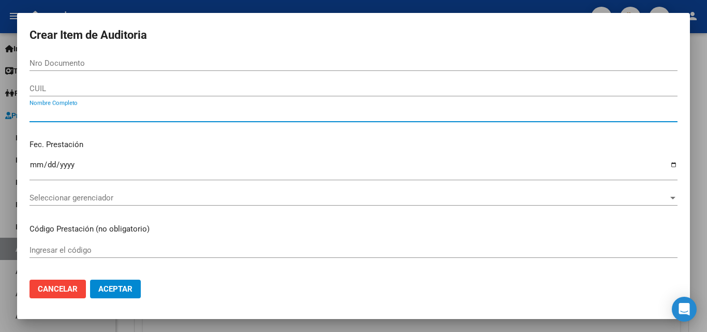
click at [82, 115] on input "Nombre Completo" at bounding box center [353, 113] width 648 height 9
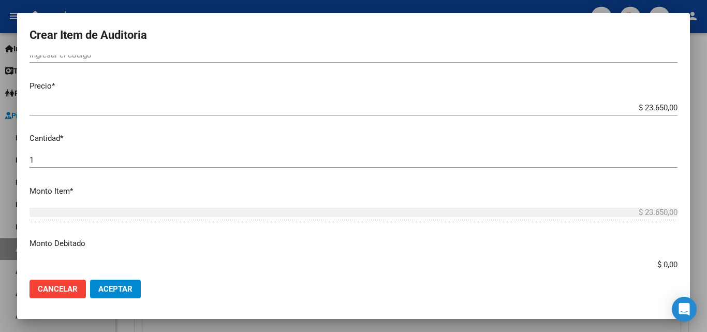
scroll to position [259, 0]
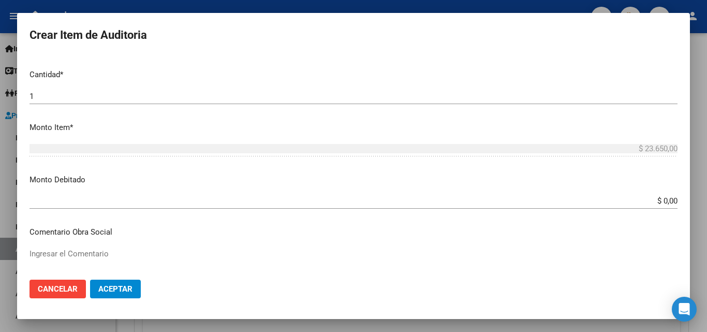
type input "TODOS"
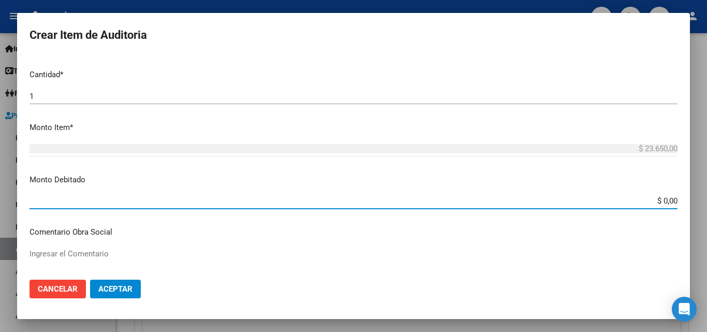
drag, startPoint x: 642, startPoint y: 202, endPoint x: 697, endPoint y: 199, distance: 56.0
click at [694, 198] on div "Crear Item de Auditoria Nro Documento CUIL TODOS Nombre Completo Fec. Prestació…" at bounding box center [353, 166] width 707 height 332
type input "$ 23.650,00"
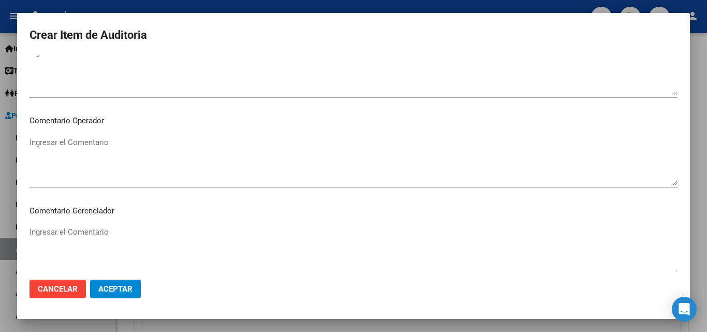
scroll to position [466, 0]
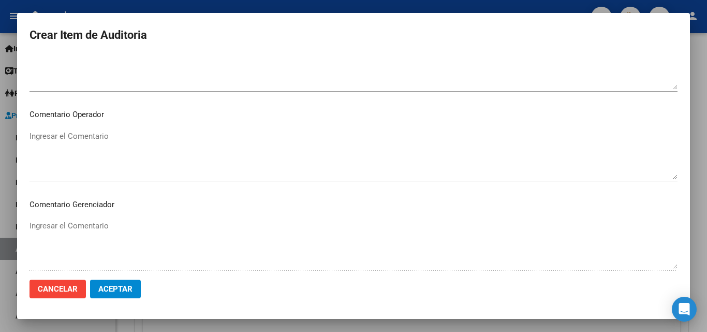
click at [265, 124] on mat-dialog-content "Nro Documento CUIL TODOS Nombre Completo Fec. Prestación Ingresar la fecha Sele…" at bounding box center [353, 163] width 673 height 216
click at [261, 141] on textarea "Ingresar el Comentario" at bounding box center [353, 154] width 648 height 49
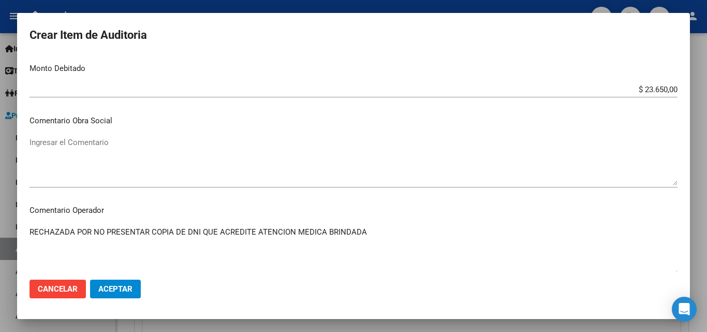
scroll to position [362, 0]
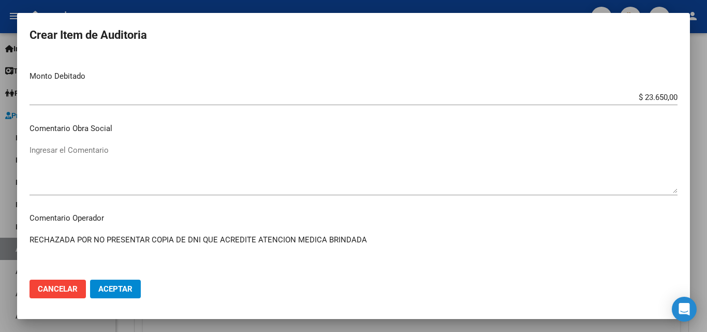
type textarea "RECHAZADA POR NO PRESENTAR COPIA DE DNI QUE ACREDITE ATENCION MEDICA BRINDADA"
drag, startPoint x: 107, startPoint y: 283, endPoint x: 116, endPoint y: 286, distance: 9.3
click at [107, 284] on button "Aceptar" at bounding box center [115, 288] width 51 height 19
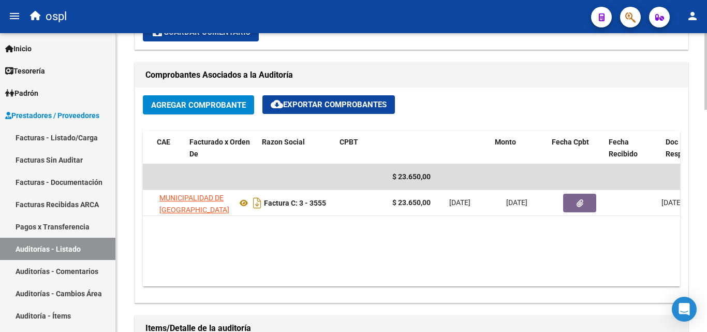
scroll to position [0, 221]
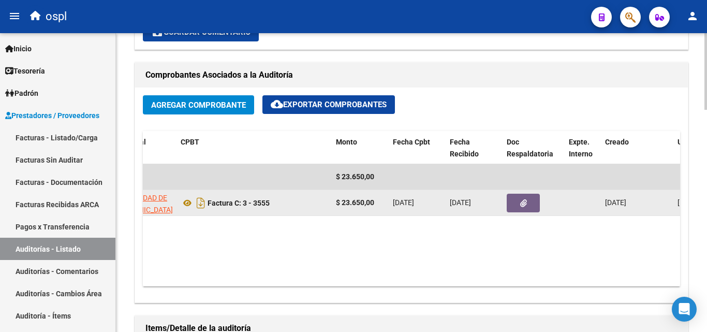
click at [528, 214] on datatable-body-cell at bounding box center [533, 202] width 62 height 25
click at [528, 207] on button "button" at bounding box center [522, 202] width 33 height 19
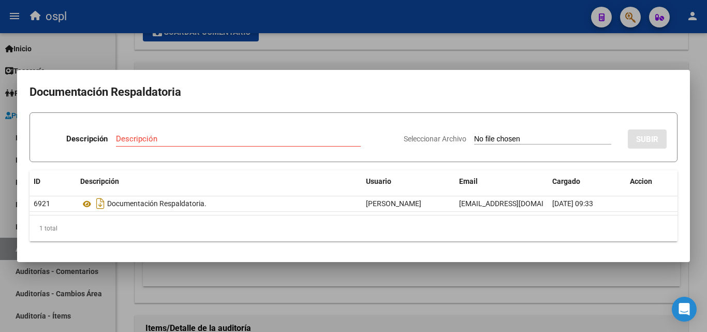
click at [490, 137] on input "Seleccionar Archivo" at bounding box center [542, 140] width 137 height 10
type input "C:\fakepath\RECHAZO X ILEGITIMA - FC 3555.pdf"
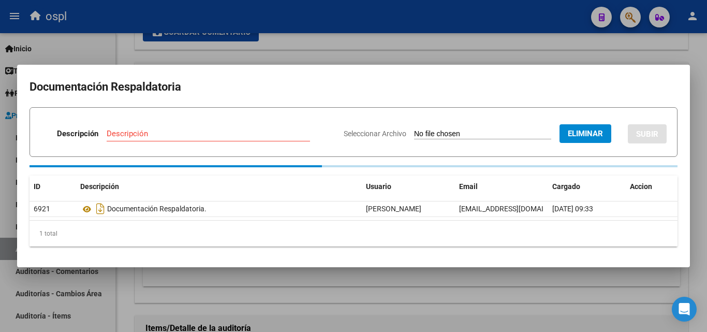
click at [189, 131] on div "Descripción" at bounding box center [208, 134] width 203 height 16
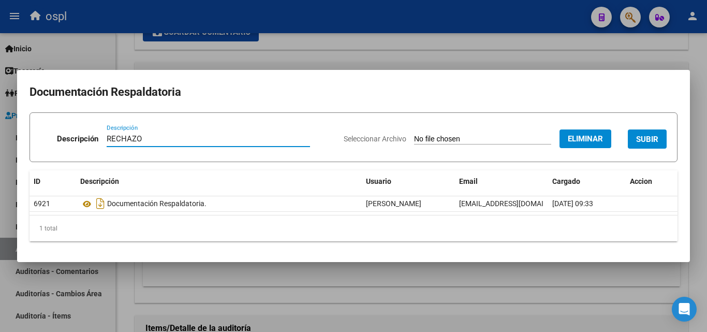
type input "RECHAZO"
click at [646, 140] on span "SUBIR" at bounding box center [647, 139] width 22 height 9
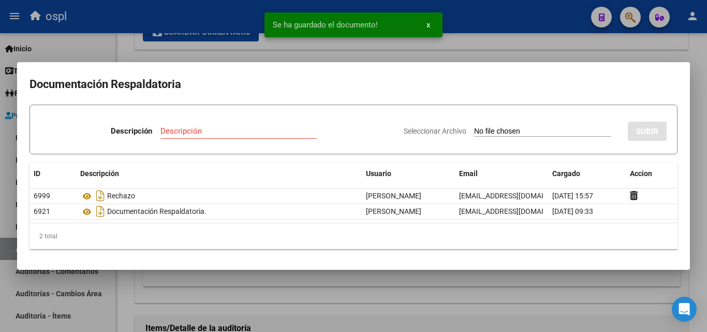
click at [484, 27] on div at bounding box center [353, 166] width 707 height 332
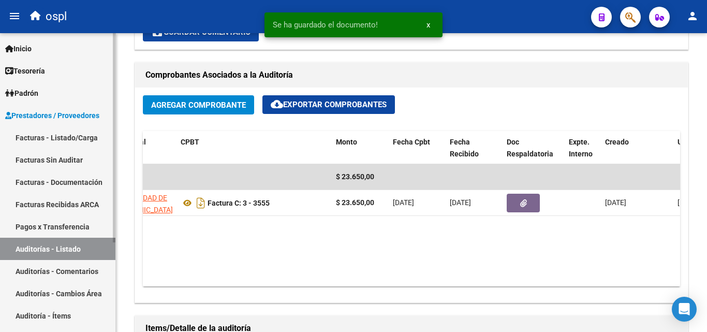
click at [73, 137] on link "Facturas - Listado/Carga" at bounding box center [57, 137] width 115 height 22
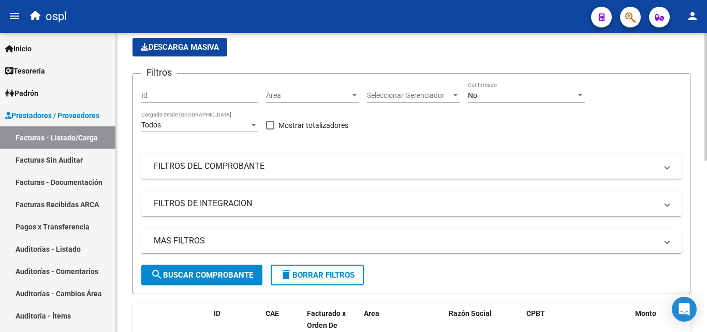
scroll to position [40, 0]
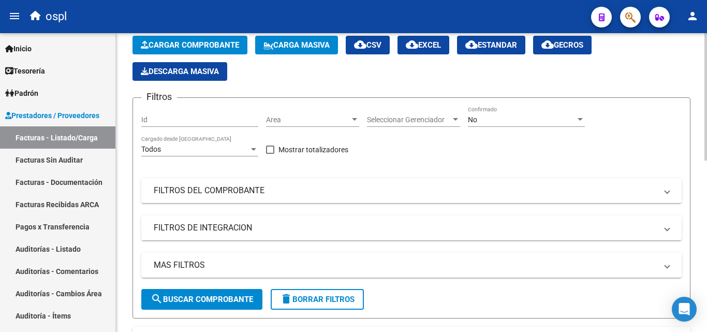
click at [299, 142] on div "Filtros Id Area Area Seleccionar Gerenciador Seleccionar Gerenciador No Confirm…" at bounding box center [411, 197] width 540 height 183
click at [313, 182] on mat-expansion-panel-header "FILTROS DEL COMPROBANTE" at bounding box center [411, 190] width 540 height 25
click at [313, 183] on mat-expansion-panel-header "FILTROS DEL COMPROBANTE" at bounding box center [411, 190] width 540 height 25
click at [346, 200] on mat-expansion-panel-header "FILTROS DEL COMPROBANTE" at bounding box center [411, 190] width 540 height 25
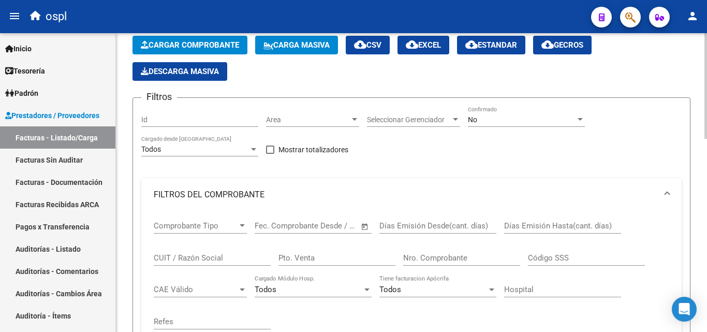
click at [445, 257] on input "Nro. Comprobante" at bounding box center [461, 257] width 117 height 9
click at [415, 256] on input "7581" at bounding box center [461, 257] width 117 height 9
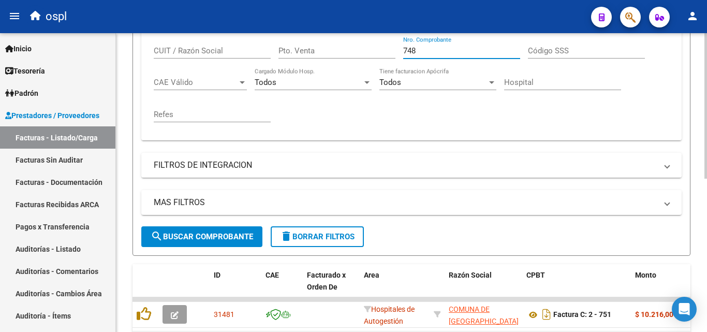
scroll to position [314, 0]
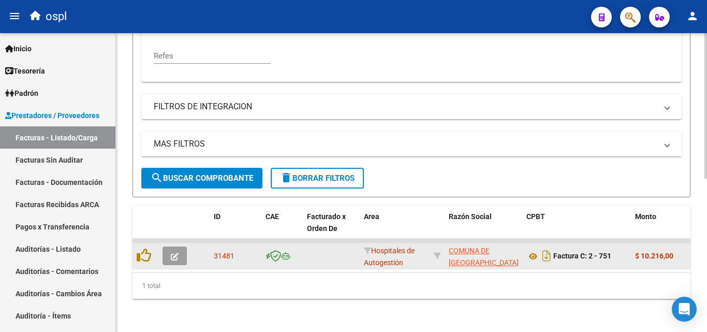
type input "748"
click at [171, 252] on icon "button" at bounding box center [175, 256] width 8 height 8
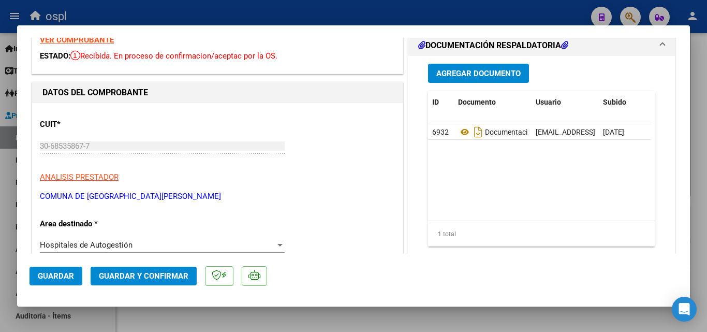
scroll to position [155, 0]
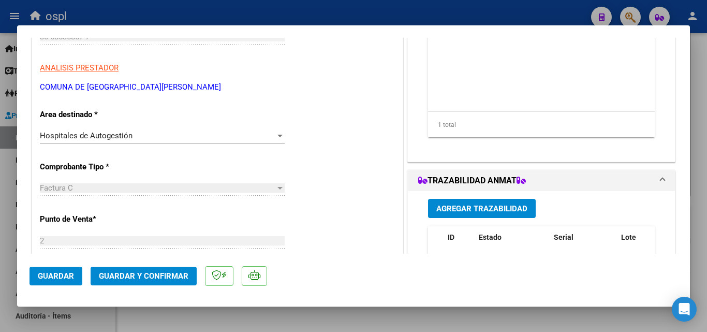
click at [189, 141] on div "Hospitales de Autogestión Seleccionar Area" at bounding box center [162, 136] width 245 height 16
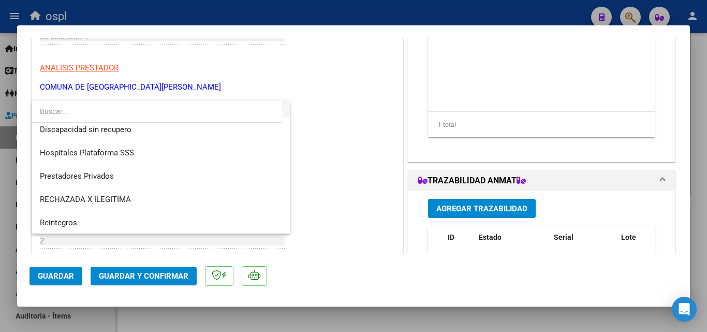
scroll to position [147, 0]
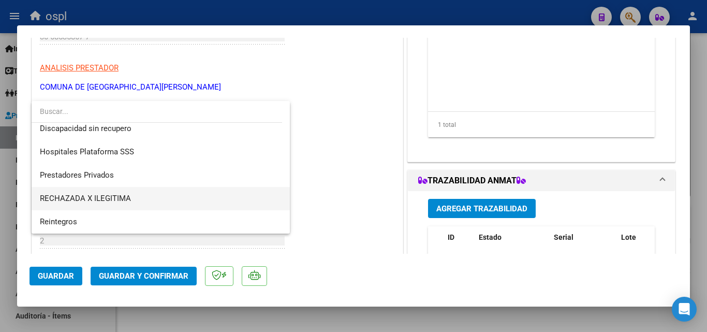
click at [140, 201] on span "RECHAZADA X ILEGITIMA" at bounding box center [161, 198] width 242 height 23
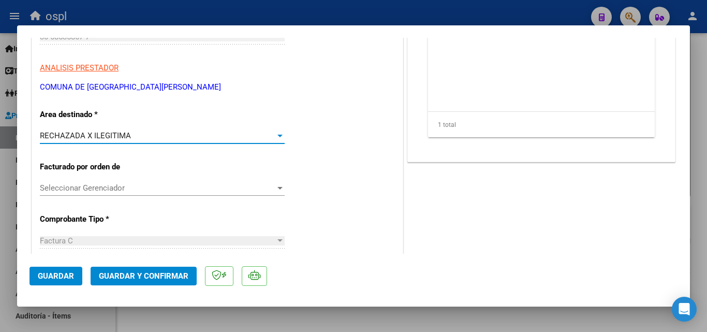
click at [156, 274] on span "Guardar y Confirmar" at bounding box center [143, 275] width 89 height 9
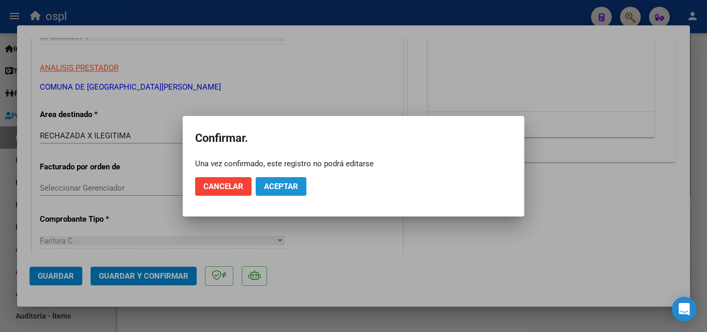
click at [280, 181] on button "Aceptar" at bounding box center [281, 186] width 51 height 19
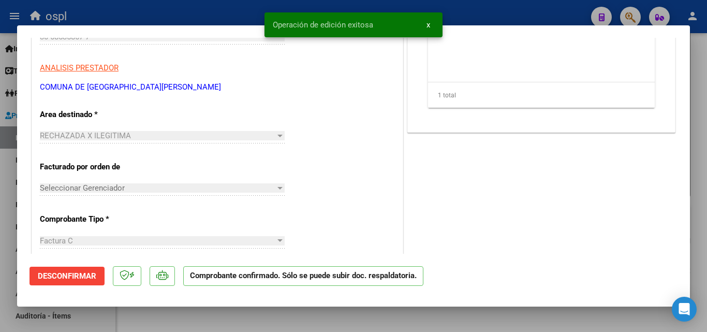
click at [0, 146] on div at bounding box center [353, 166] width 707 height 332
type input "$ 0,00"
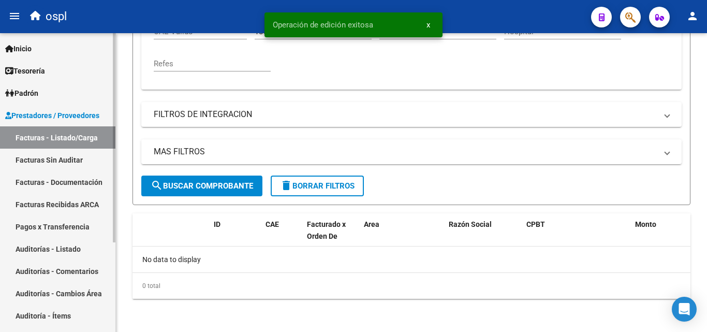
scroll to position [298, 0]
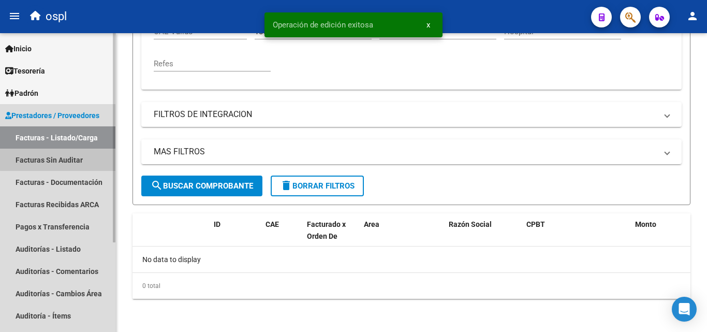
click at [59, 159] on link "Facturas Sin Auditar" at bounding box center [57, 159] width 115 height 22
drag, startPoint x: 59, startPoint y: 159, endPoint x: 68, endPoint y: 155, distance: 9.5
click at [59, 159] on link "Facturas Sin Auditar" at bounding box center [57, 159] width 115 height 22
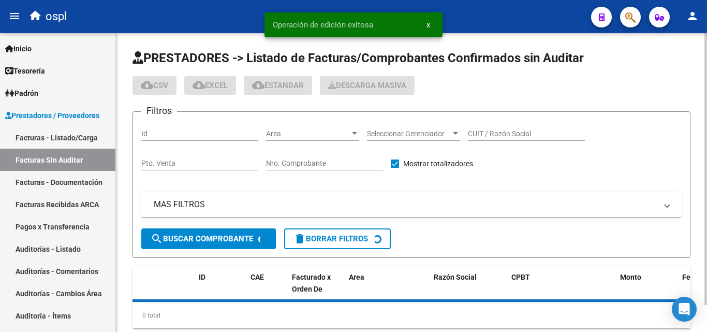
click at [287, 159] on input "Nro. Comprobante" at bounding box center [324, 163] width 117 height 9
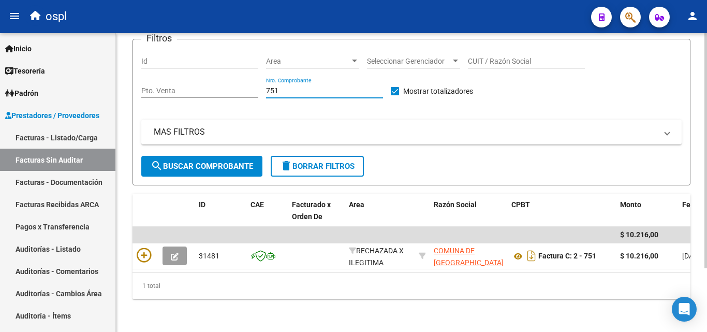
scroll to position [81, 0]
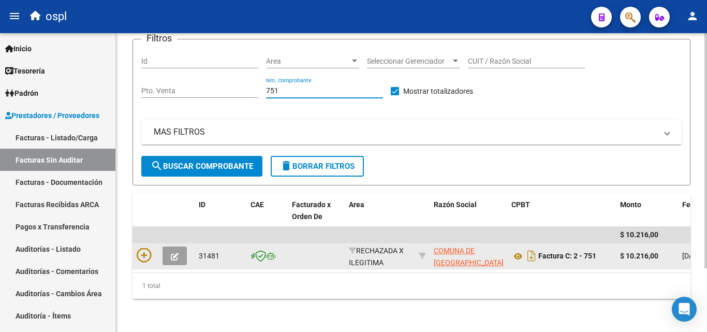
type input "751"
click at [135, 247] on datatable-body-cell at bounding box center [145, 255] width 26 height 25
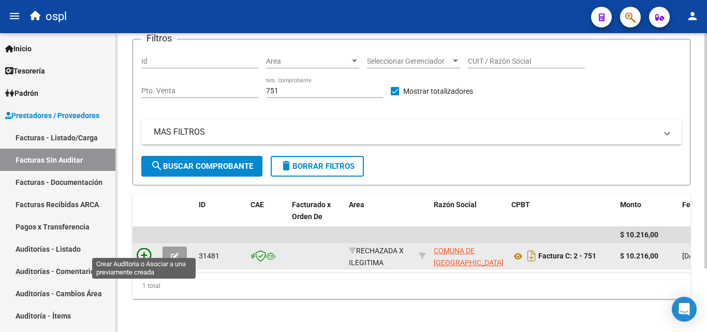
click at [140, 248] on icon at bounding box center [144, 255] width 14 height 14
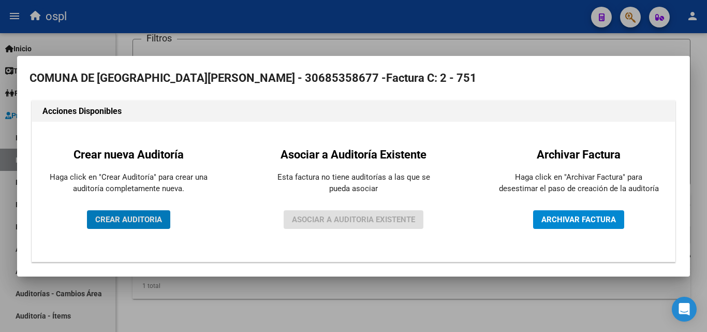
click at [142, 219] on span "CREAR AUDITORIA" at bounding box center [128, 219] width 67 height 9
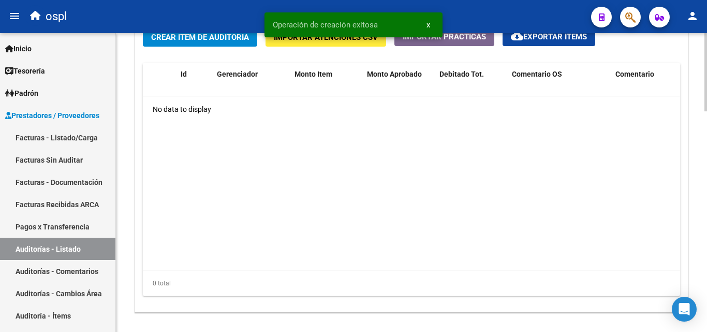
scroll to position [724, 0]
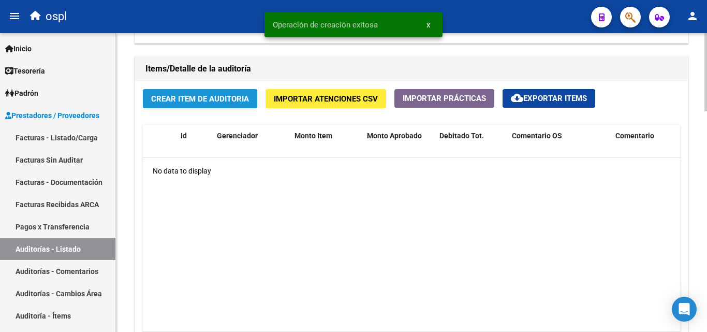
click at [209, 104] on button "Crear Item de Auditoria" at bounding box center [200, 98] width 114 height 19
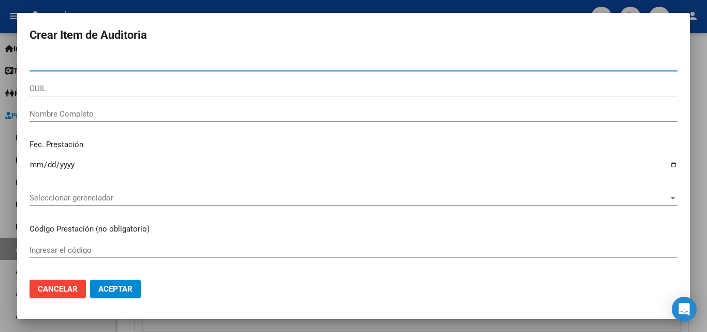
click at [94, 107] on div "Nombre Completo" at bounding box center [353, 114] width 648 height 16
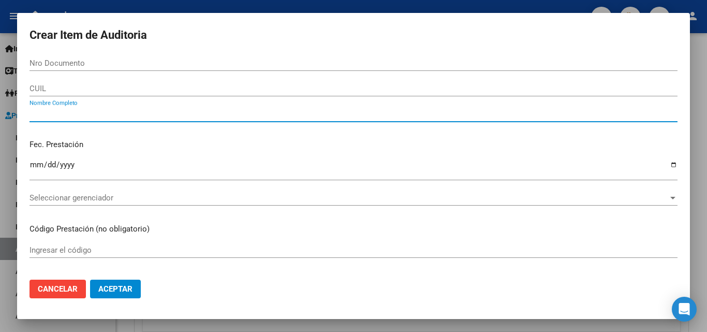
click at [90, 108] on div "Nombre Completo" at bounding box center [353, 114] width 648 height 16
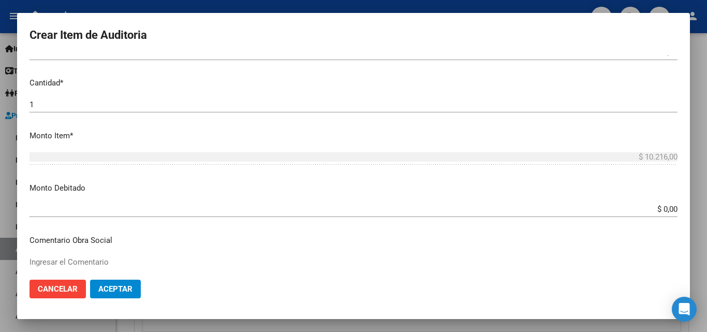
scroll to position [259, 0]
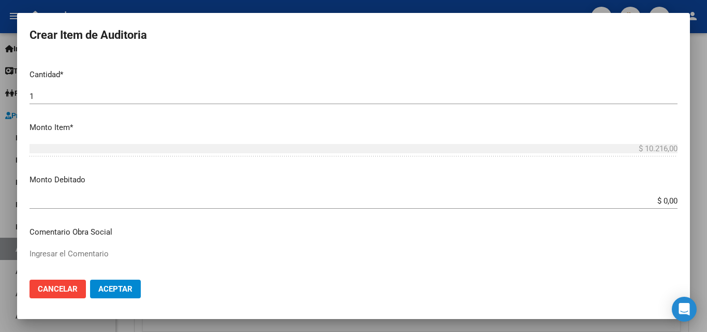
type input "TODOS"
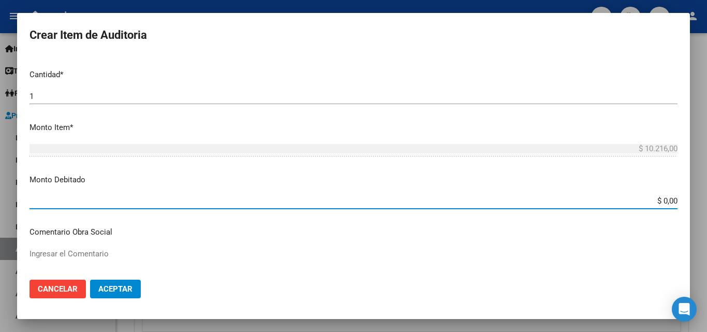
drag, startPoint x: 650, startPoint y: 198, endPoint x: 700, endPoint y: 200, distance: 50.2
click at [700, 200] on div "Crear Item de Auditoria Nro Documento CUIL TODOS Nombre Completo Fec. Prestació…" at bounding box center [353, 166] width 707 height 332
type input "$ 10.216,00"
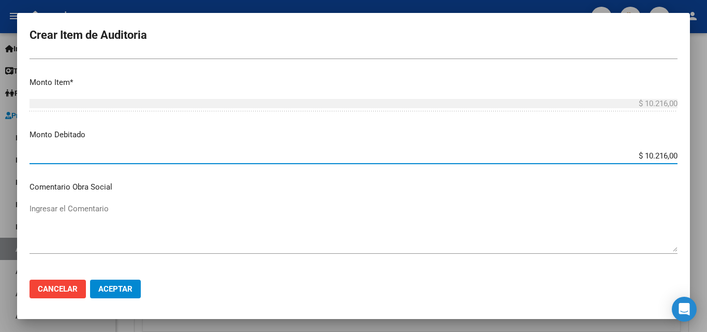
scroll to position [414, 0]
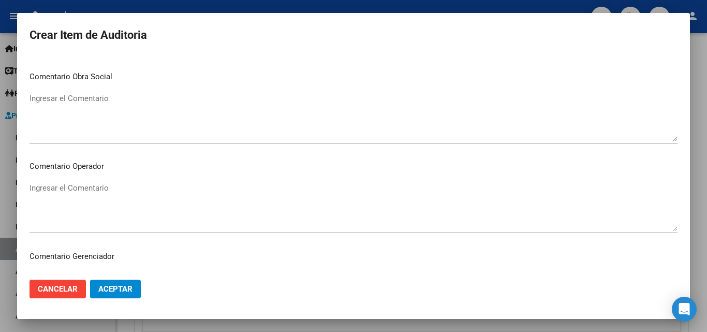
click at [171, 202] on textarea "Ingresar el Comentario" at bounding box center [353, 206] width 648 height 49
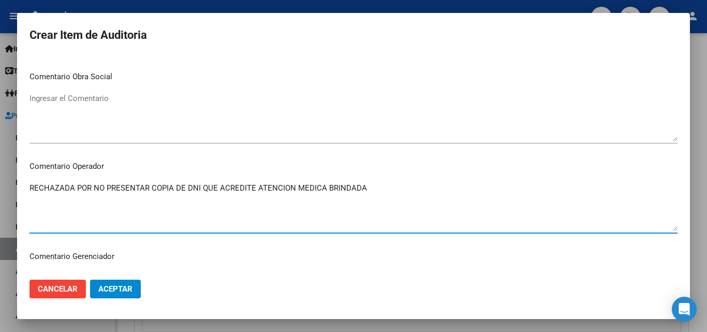
type textarea "RECHAZADA POR NO PRESENTAR COPIA DE DNI QUE ACREDITE ATENCION MEDICA BRINDADA"
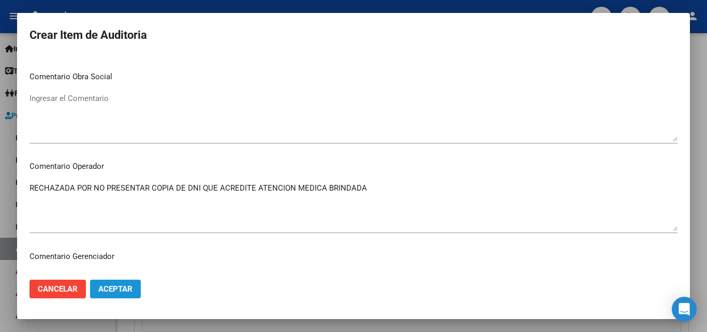
click at [129, 290] on span "Aceptar" at bounding box center [115, 288] width 34 height 9
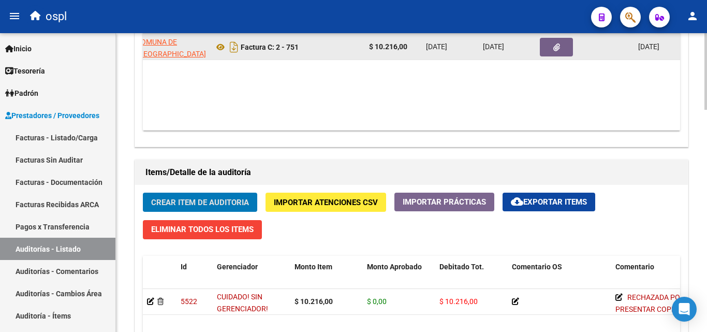
scroll to position [0, 190]
click at [557, 49] on icon "button" at bounding box center [554, 47] width 7 height 8
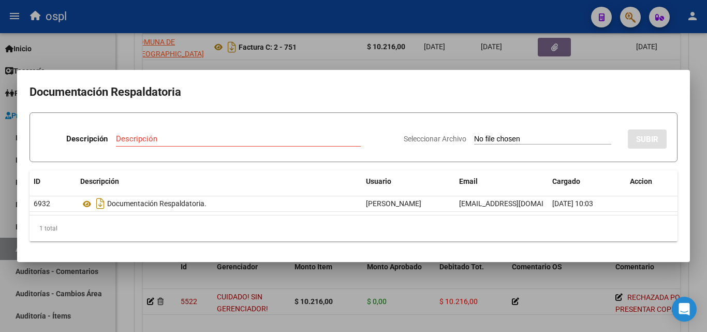
click at [478, 140] on input "Seleccionar Archivo" at bounding box center [542, 140] width 137 height 10
type input "C:\fakepath\RECHAZO X ILEGITIMA -FC 751.pdf"
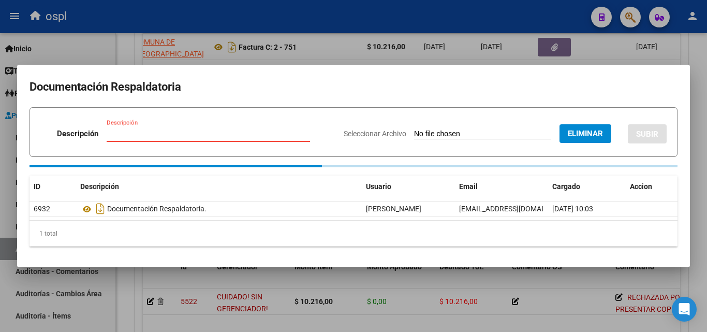
click at [193, 138] on input "Descripción" at bounding box center [208, 133] width 203 height 9
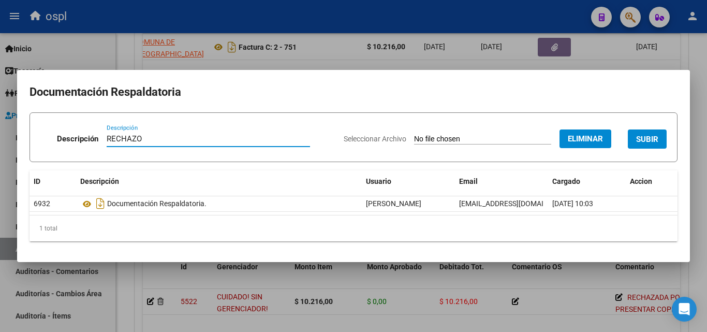
type input "RECHAZO"
click at [642, 143] on span "SUBIR" at bounding box center [647, 139] width 22 height 9
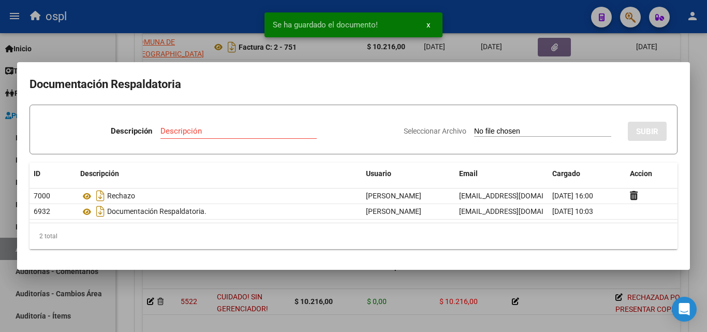
click at [535, 303] on div at bounding box center [353, 166] width 707 height 332
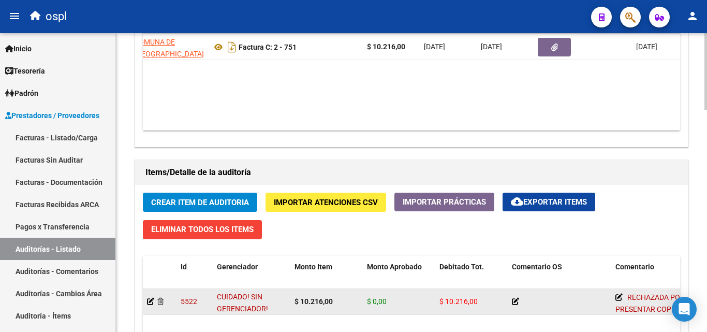
click at [538, 38] on button "button" at bounding box center [554, 47] width 33 height 19
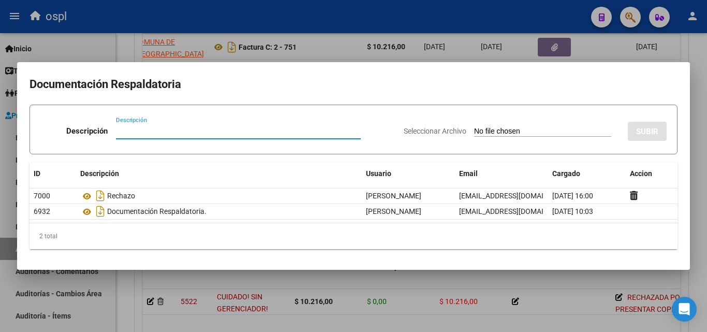
click at [380, 13] on div at bounding box center [353, 166] width 707 height 332
